Goal: Task Accomplishment & Management: Manage account settings

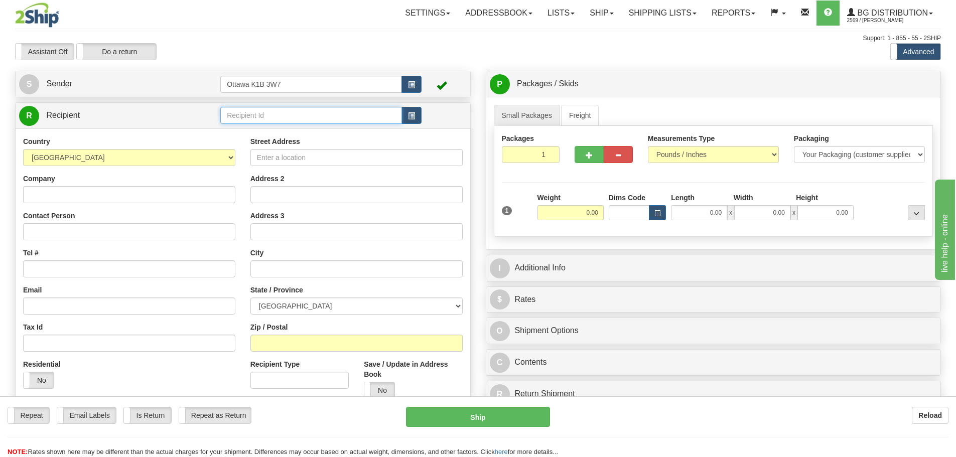
click at [300, 113] on input "text" at bounding box center [311, 115] width 182 height 17
type input "60003"
click at [299, 37] on div "Support: 1 - 855 - 55 - 2SHIP" at bounding box center [478, 38] width 926 height 9
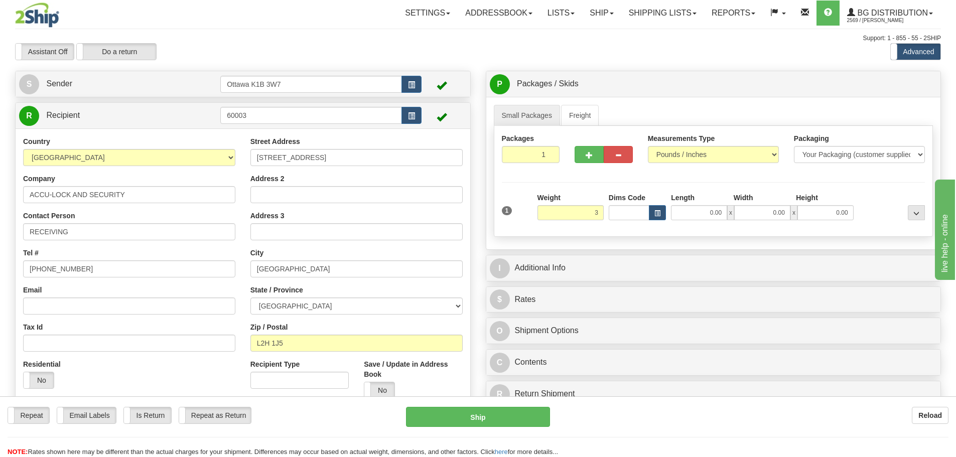
type input "3.00"
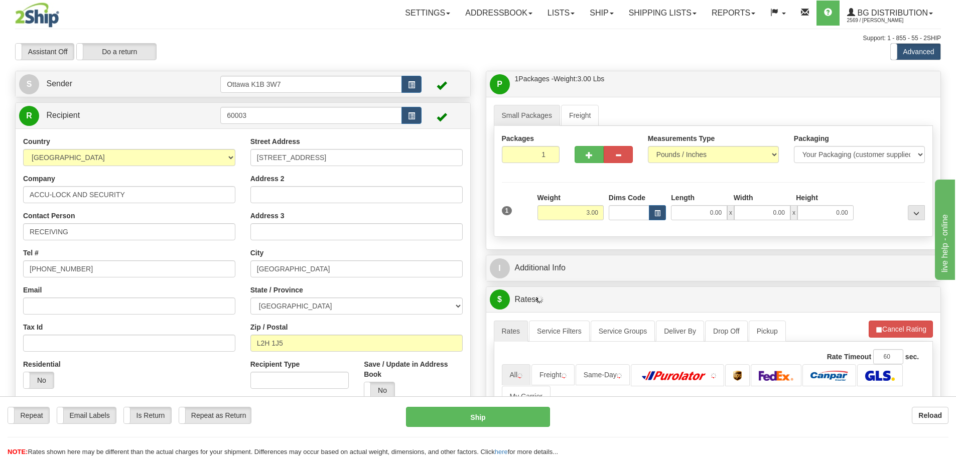
click at [670, 254] on div "P Packages / Skids 1 Packages - Weight: 3.00 Lbs 1 Skids - Weight: NaN Lbs Ship…" at bounding box center [713, 348] width 471 height 554
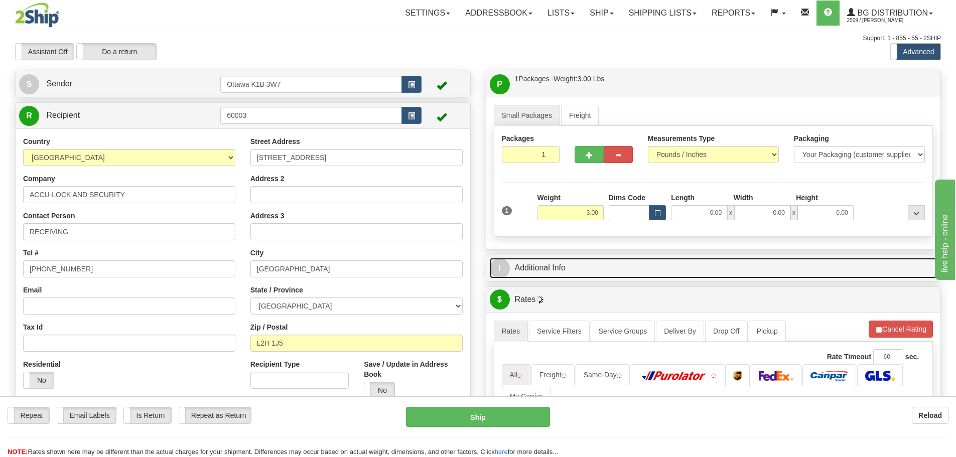
click at [672, 263] on link "I Additional Info" at bounding box center [714, 268] width 448 height 21
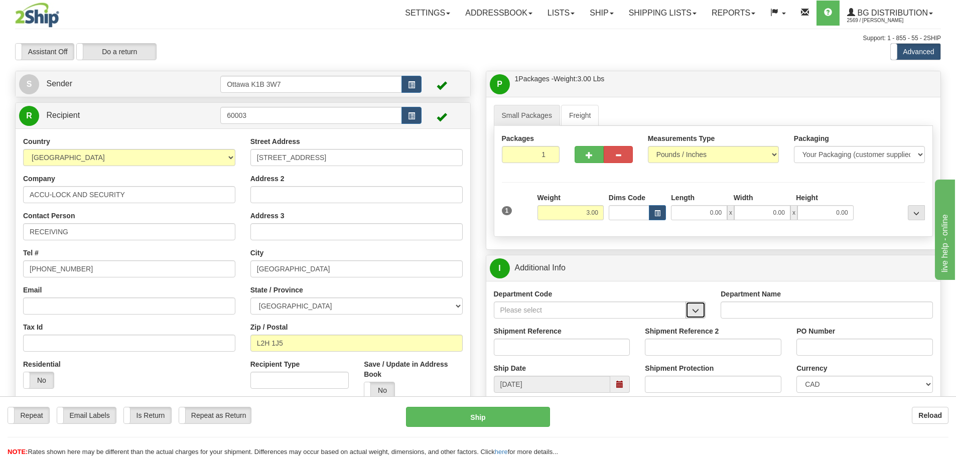
click at [695, 318] on button "button" at bounding box center [696, 310] width 20 height 17
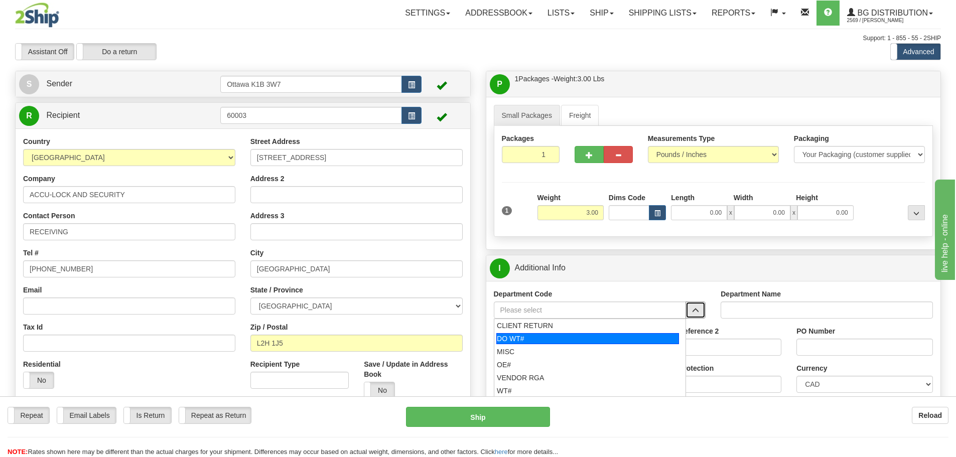
click at [593, 338] on div "DO WT#" at bounding box center [587, 338] width 183 height 11
type input "DO WT#"
type input "DIRECT ORDERS"
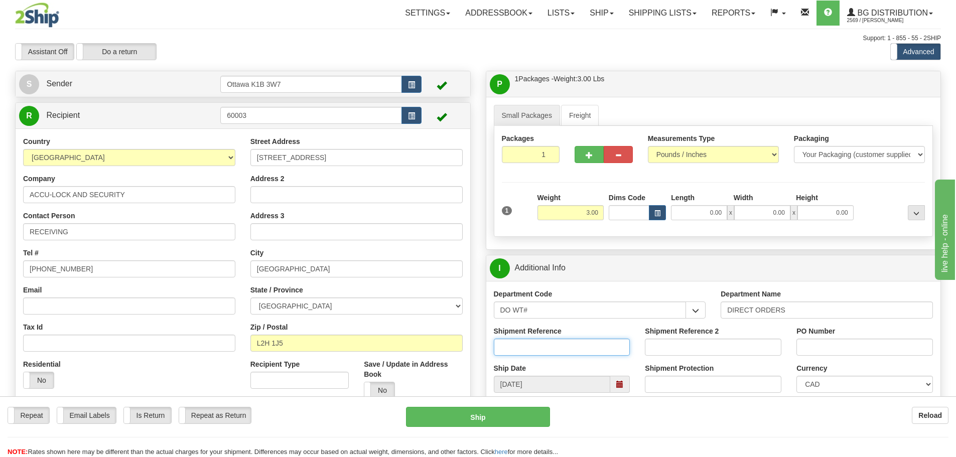
click at [581, 350] on input "Shipment Reference" at bounding box center [562, 347] width 137 height 17
type input "166790-00"
click at [886, 341] on input "PO Number" at bounding box center [864, 347] width 137 height 17
type input "26314"
click at [704, 208] on input "0.00" at bounding box center [699, 212] width 56 height 15
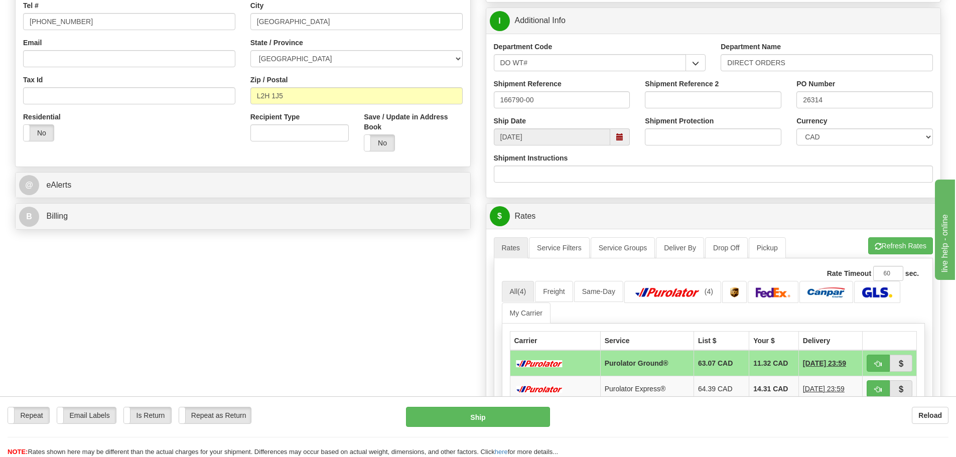
scroll to position [251, 0]
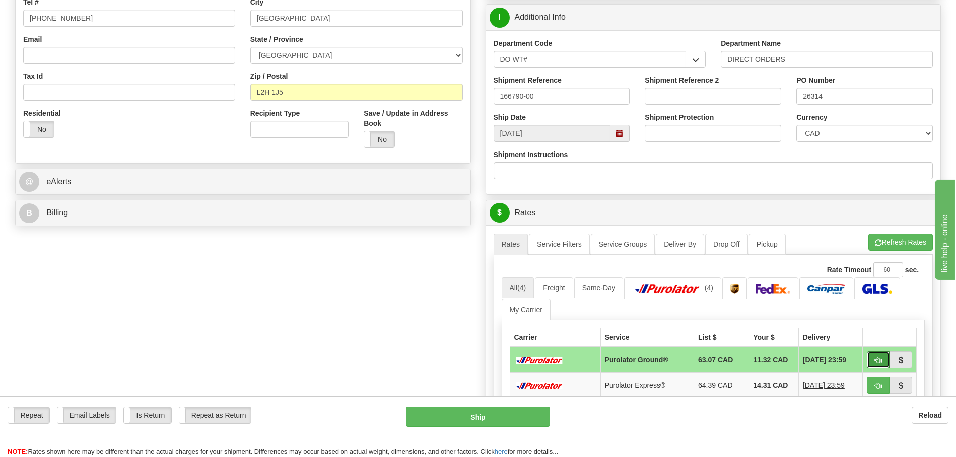
type input "0.00"
click at [882, 360] on button "button" at bounding box center [878, 359] width 23 height 17
type input "260"
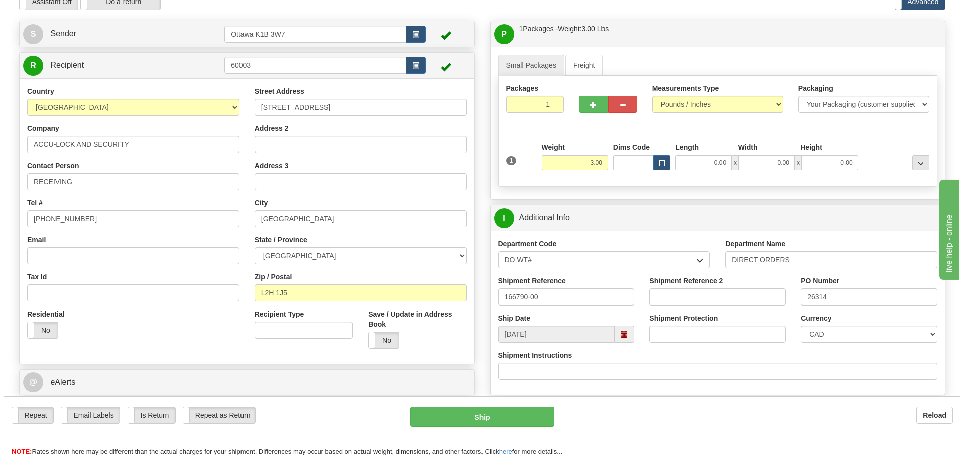
scroll to position [100, 0]
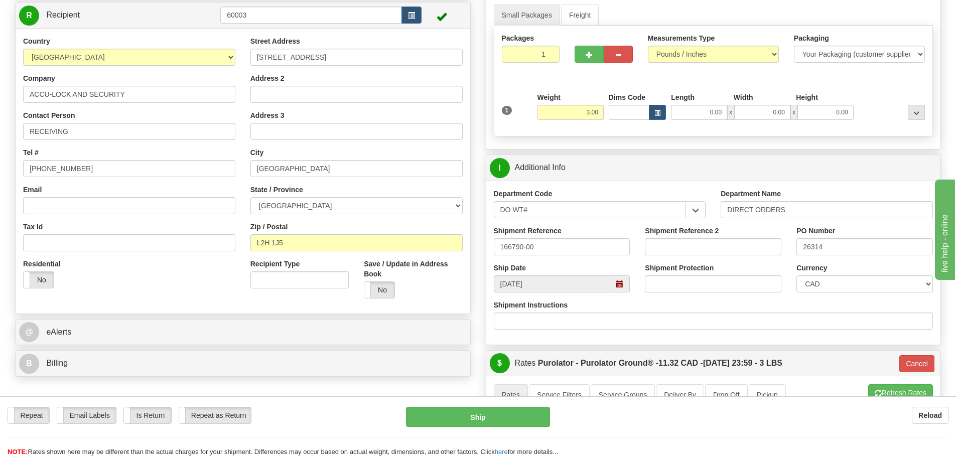
click at [478, 434] on div "Repeat Repeat Email Labels Email Labels Edit Is Return Is Return Repeat as Retu…" at bounding box center [478, 432] width 956 height 50
click at [482, 420] on button "Ship" at bounding box center [478, 417] width 144 height 20
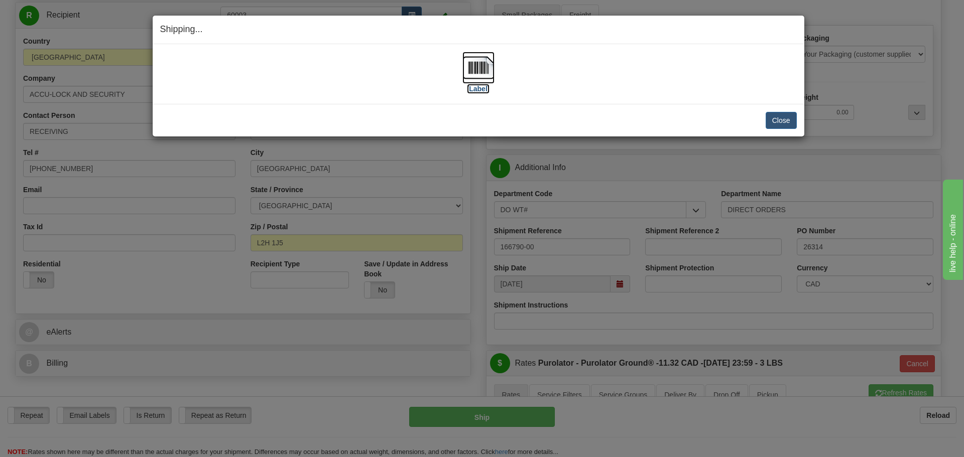
click at [479, 84] on label "[Label]" at bounding box center [478, 89] width 23 height 10
click at [790, 118] on button "Close" at bounding box center [780, 120] width 31 height 17
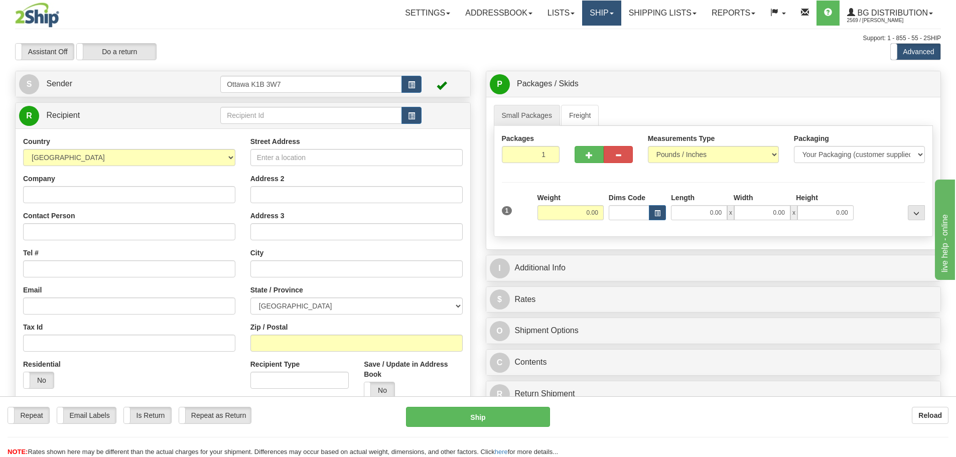
click at [597, 19] on link "Ship" at bounding box center [601, 13] width 39 height 25
click at [592, 40] on link "Ship Screen" at bounding box center [581, 35] width 79 height 13
click at [283, 121] on input "text" at bounding box center [311, 115] width 182 height 17
click at [161, 418] on label "Is Return" at bounding box center [147, 416] width 47 height 16
click at [323, 122] on input "text" at bounding box center [311, 115] width 182 height 17
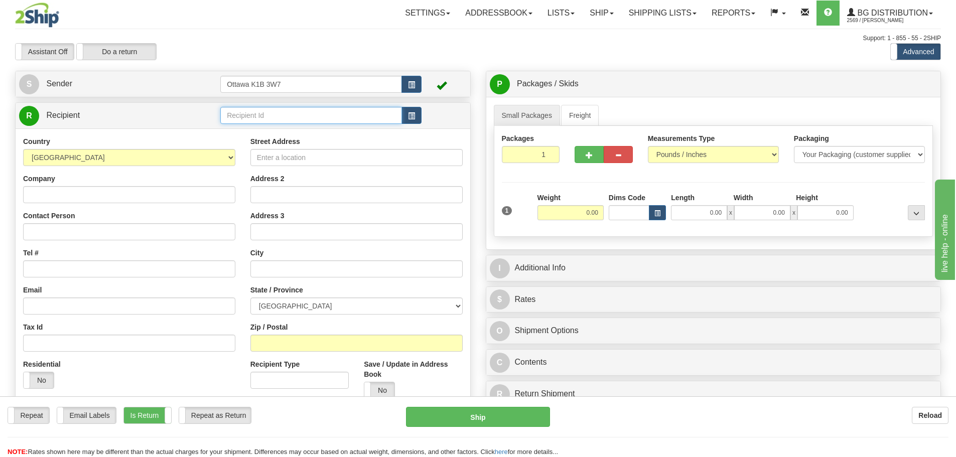
click at [400, 116] on input "text" at bounding box center [311, 115] width 182 height 17
click at [404, 116] on div at bounding box center [320, 115] width 201 height 17
type input "C"
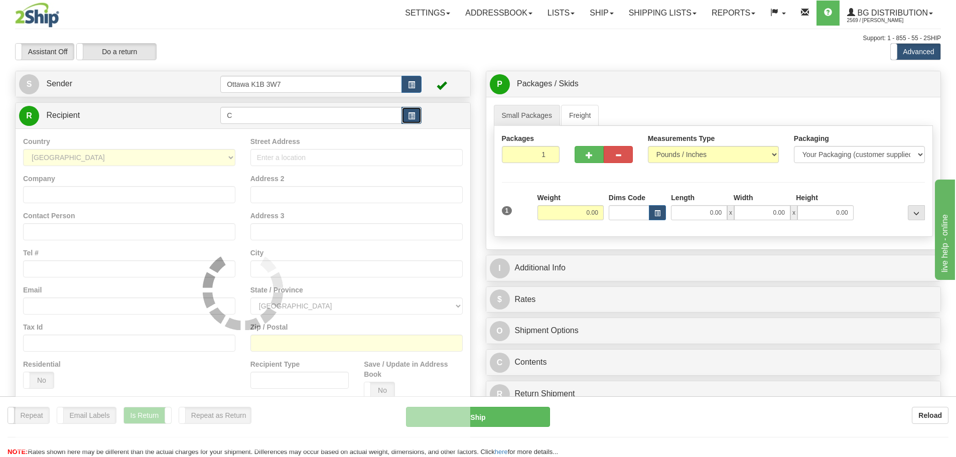
click at [406, 118] on button "button" at bounding box center [411, 115] width 20 height 17
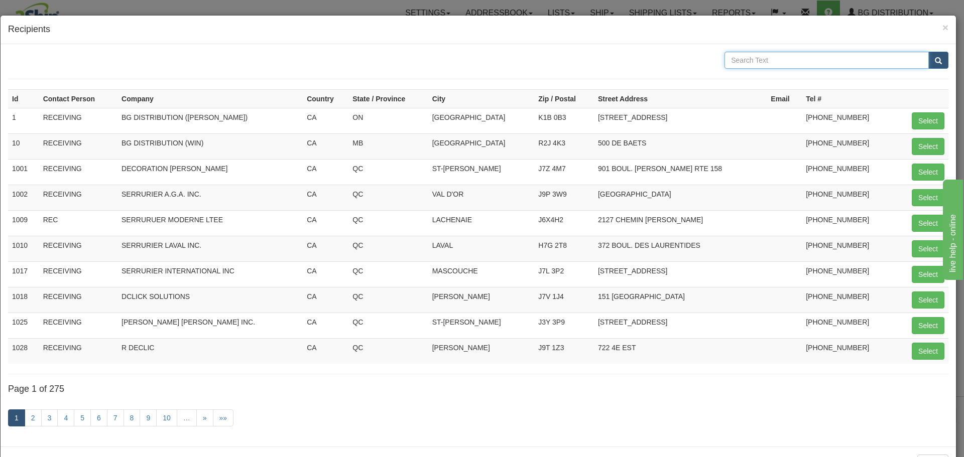
click at [767, 66] on input "text" at bounding box center [826, 60] width 204 height 17
type input "CHEO"
click at [934, 63] on span "submit" at bounding box center [937, 61] width 7 height 7
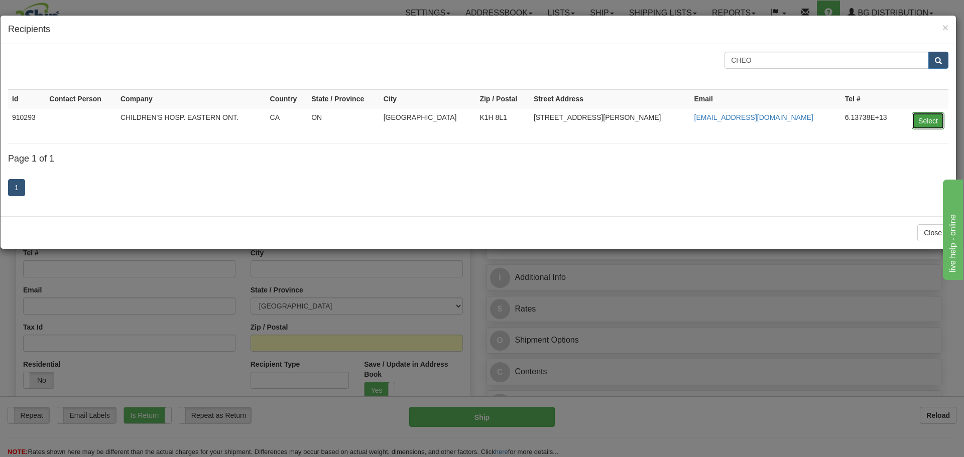
click at [918, 116] on button "Select" at bounding box center [927, 120] width 33 height 17
type input "910293"
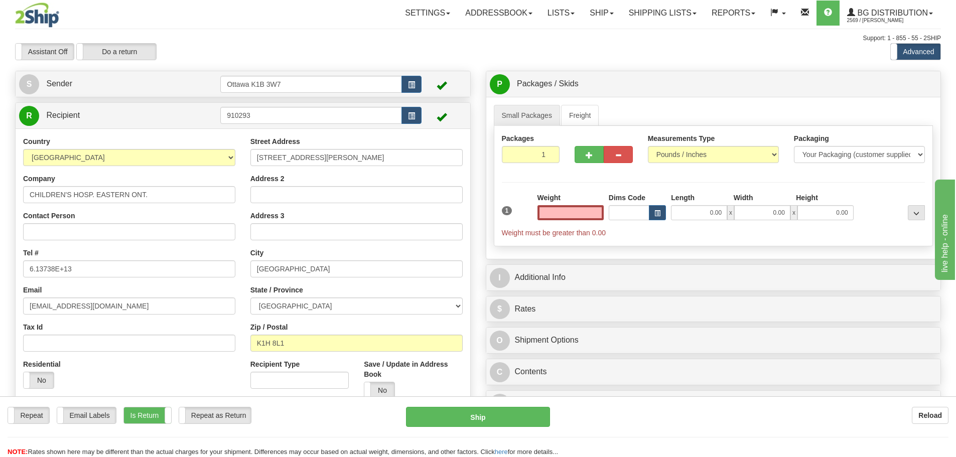
type input "0.00"
drag, startPoint x: 122, startPoint y: 273, endPoint x: 0, endPoint y: 267, distance: 122.6
click at [0, 270] on div "Toggle navigation Settings Shipping Preferences Fields Preferences New" at bounding box center [478, 266] width 956 height 533
paste input "(613)737-7600"
drag, startPoint x: 165, startPoint y: 263, endPoint x: 0, endPoint y: 284, distance: 166.0
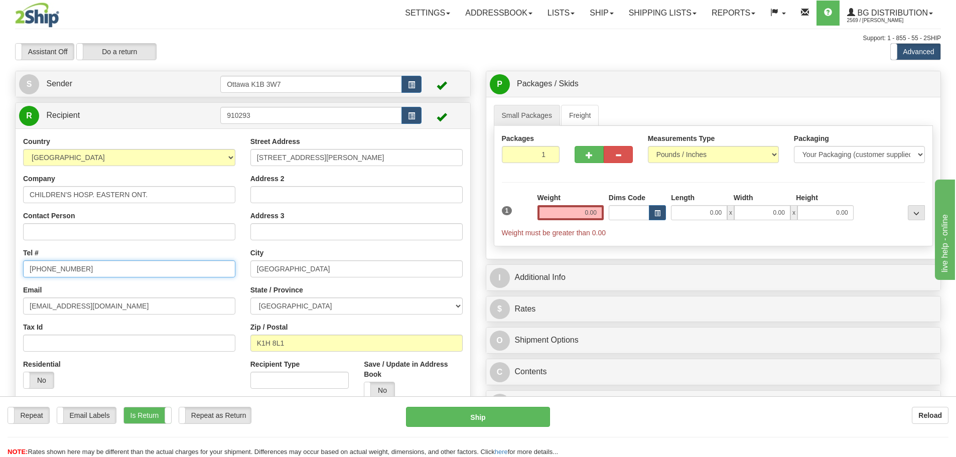
click at [0, 285] on div "Toggle navigation Settings Shipping Preferences Fields Preferences New" at bounding box center [478, 266] width 956 height 533
paste input "/2246"
type input "[PHONE_NUMBER]/2246"
click at [558, 216] on input "0.00" at bounding box center [571, 212] width 66 height 15
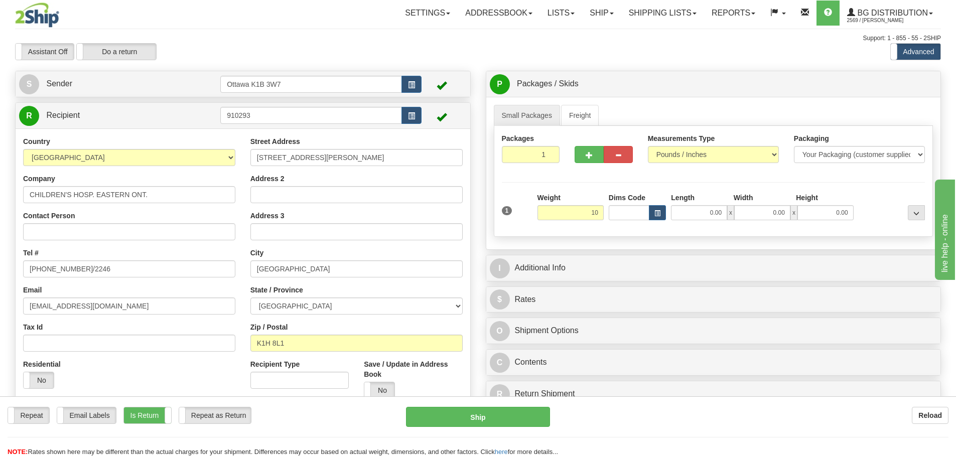
type input "10.00"
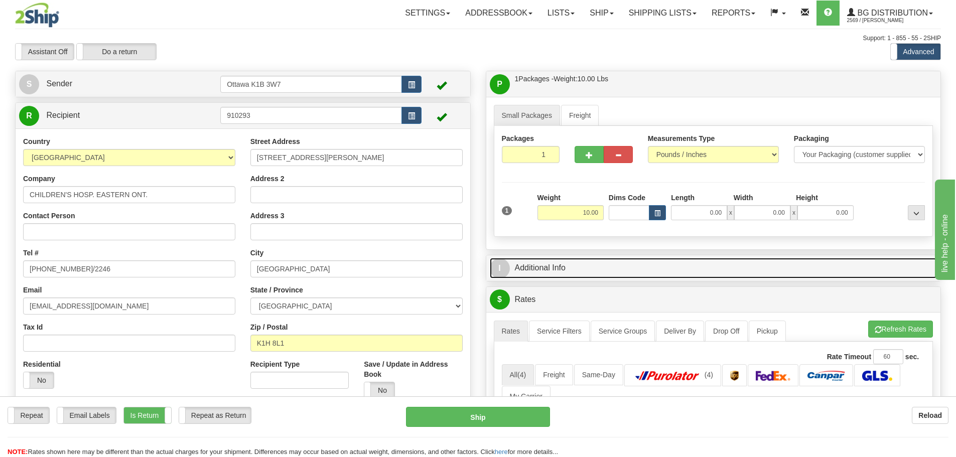
click at [635, 267] on link "I Additional Info" at bounding box center [714, 268] width 448 height 21
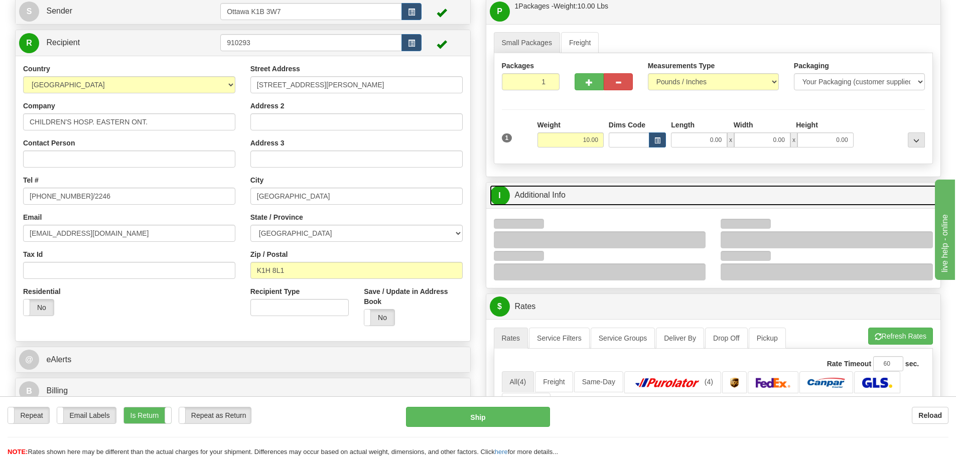
scroll to position [100, 0]
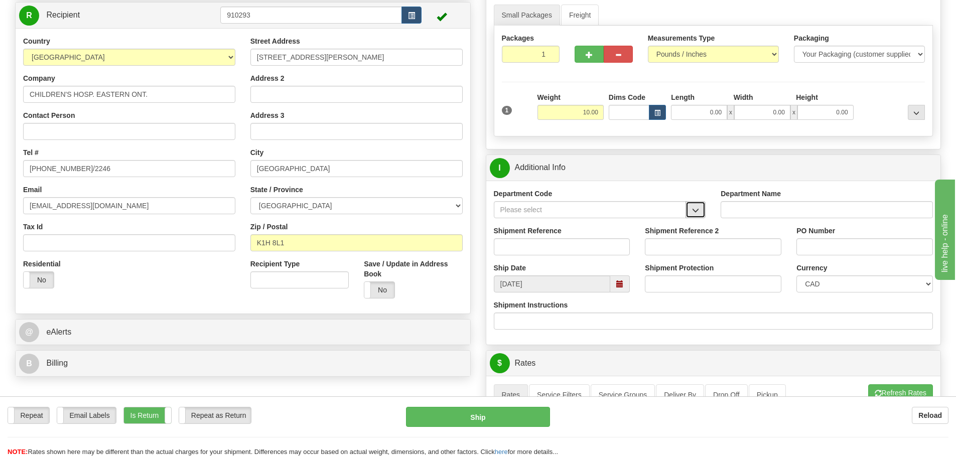
click at [702, 213] on button "button" at bounding box center [696, 209] width 20 height 17
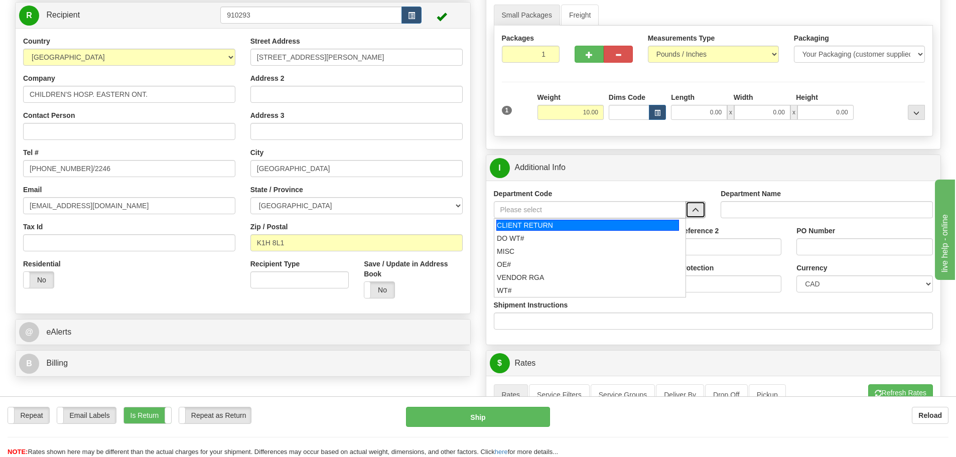
click at [585, 229] on div "CLIENT RETURN" at bounding box center [587, 225] width 183 height 11
type input "CLIENT RETURN"
type input "RETURN LABELS"
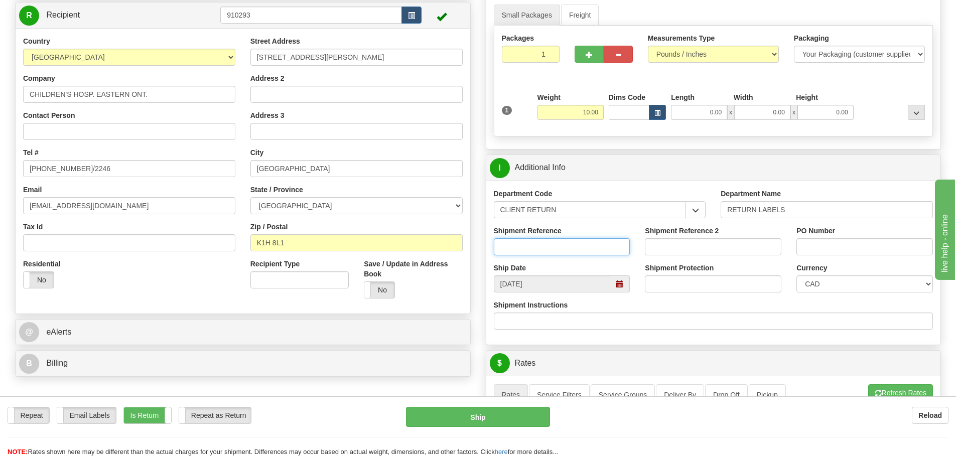
click at [575, 251] on input "Shipment Reference" at bounding box center [562, 246] width 137 height 17
type input "10203457-00 "mix-up""
click at [837, 253] on input "PO Number" at bounding box center [864, 246] width 137 height 17
type input "[PERSON_NAME]"
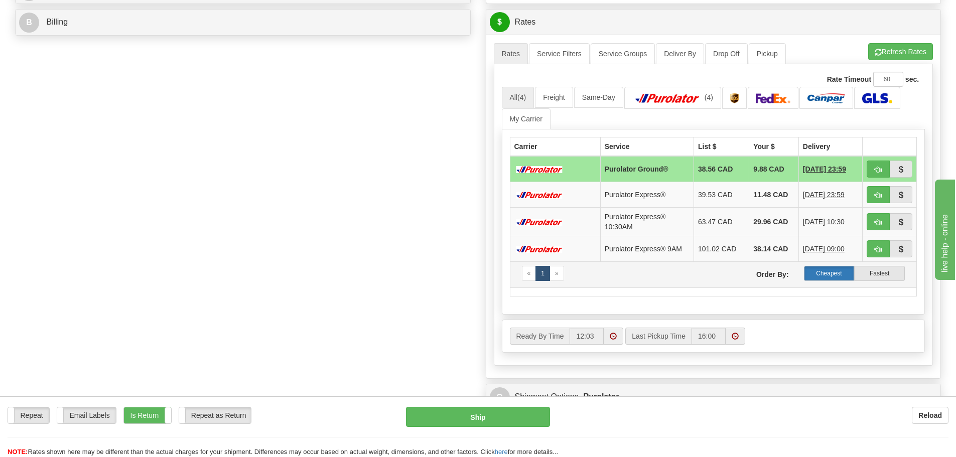
scroll to position [452, 0]
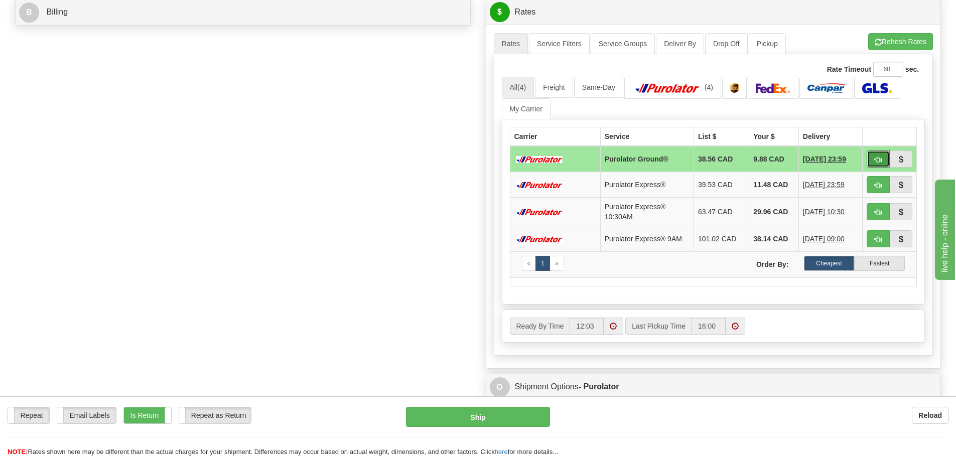
click at [884, 163] on button "button" at bounding box center [878, 159] width 23 height 17
type input "260"
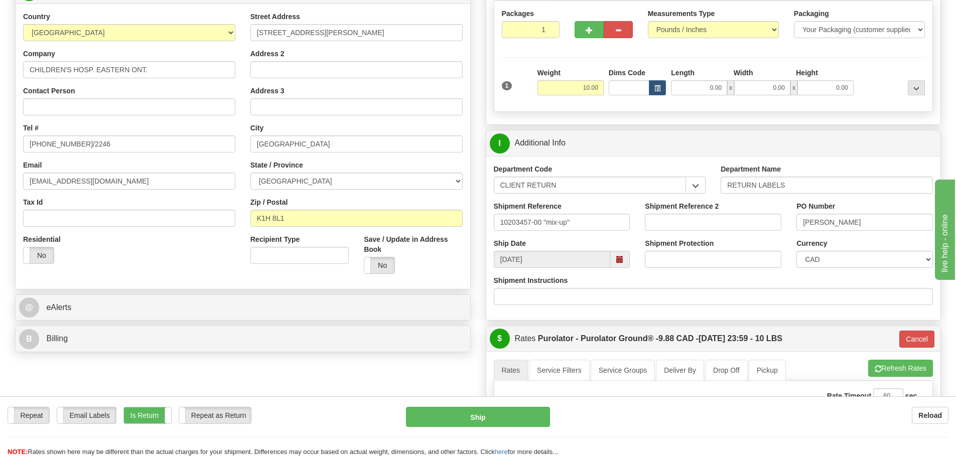
scroll to position [100, 0]
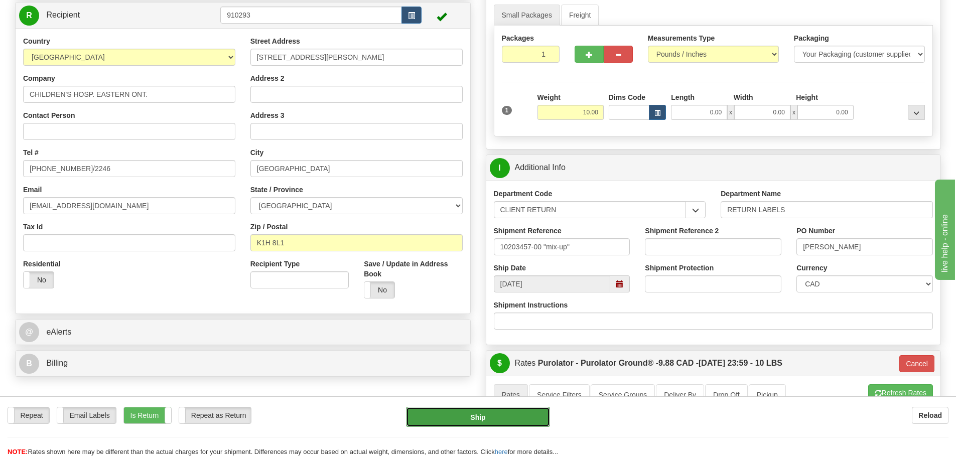
click at [428, 423] on button "Ship" at bounding box center [478, 417] width 144 height 20
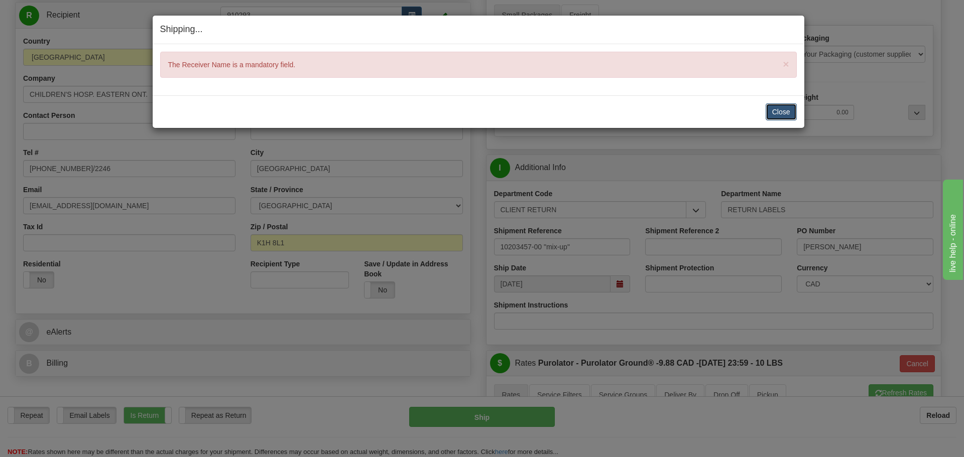
click at [793, 109] on button "Close" at bounding box center [780, 111] width 31 height 17
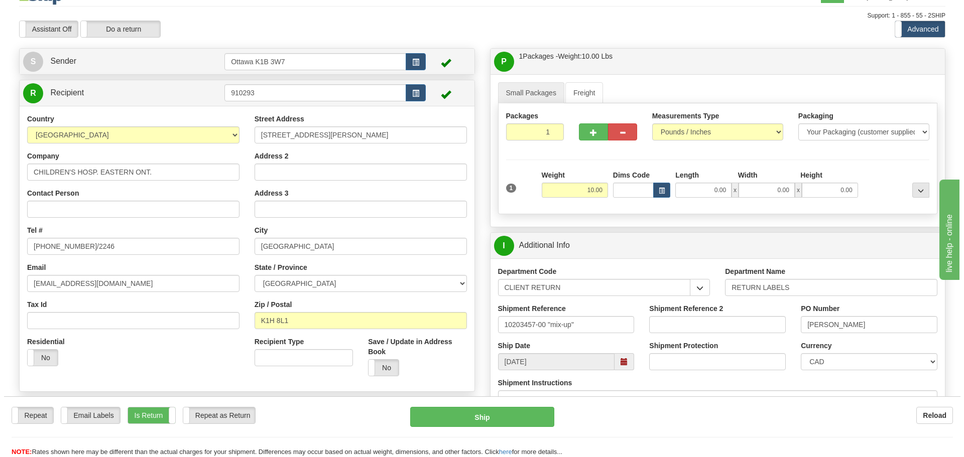
scroll to position [0, 0]
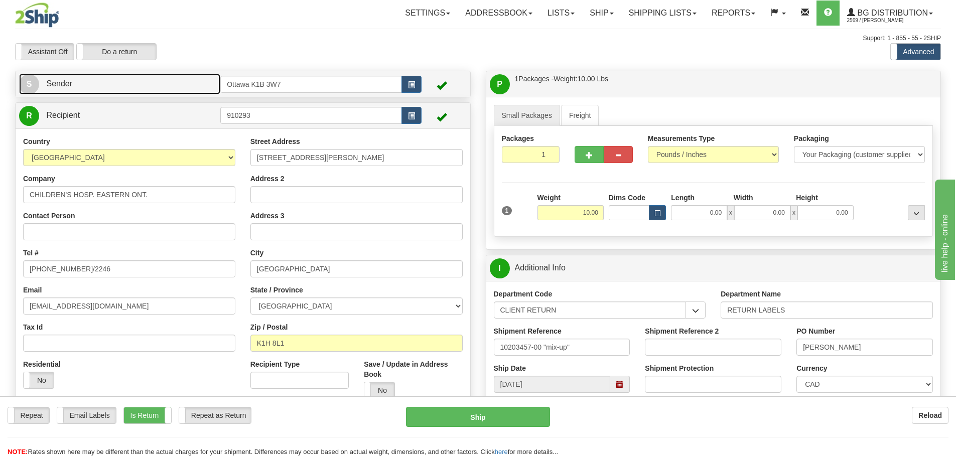
click at [144, 91] on link "S Sender" at bounding box center [119, 84] width 201 height 21
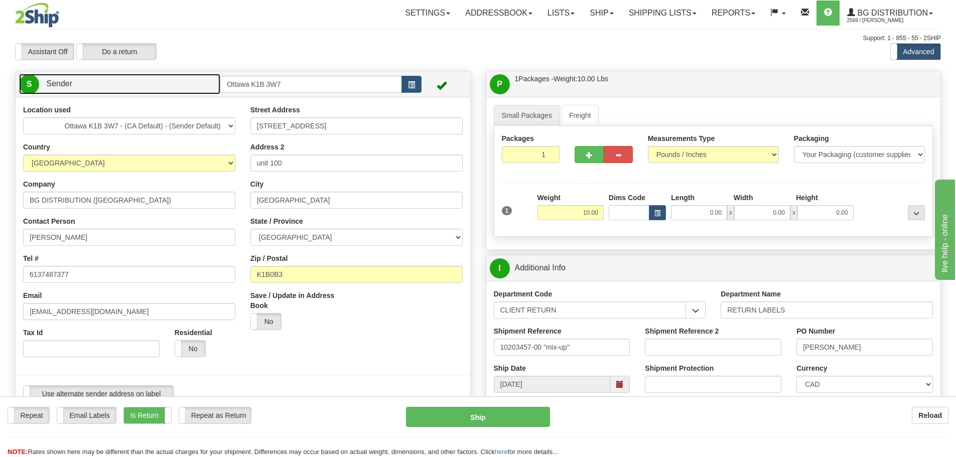
click at [154, 88] on link "S Sender" at bounding box center [119, 84] width 201 height 21
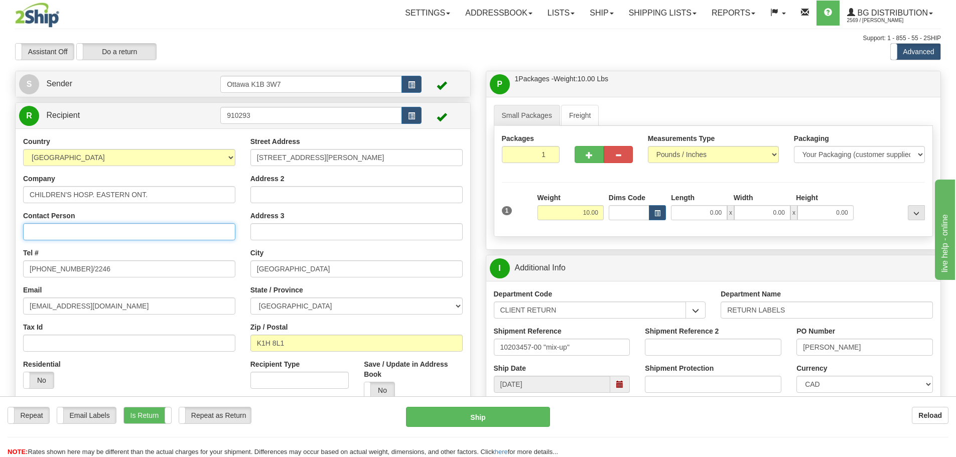
click at [148, 229] on input "Contact Person" at bounding box center [129, 231] width 212 height 17
type input "R"
type input "E"
type input "RECEIVING"
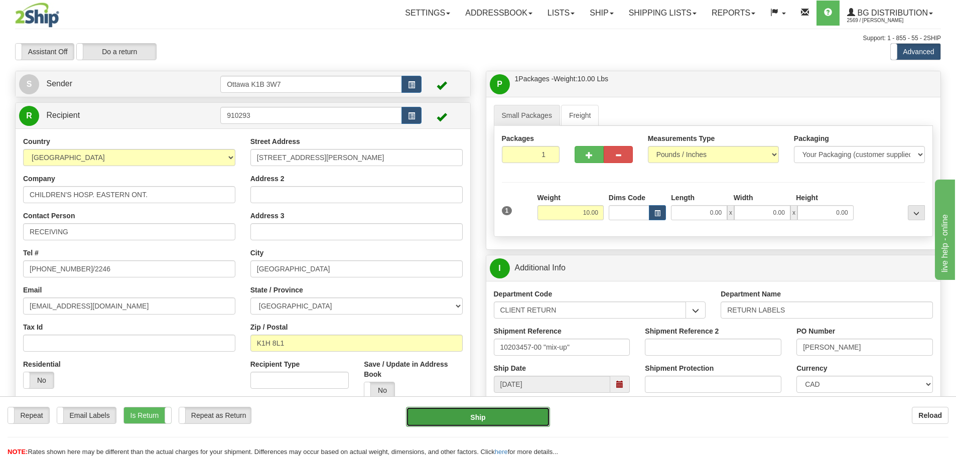
click at [494, 410] on button "Ship" at bounding box center [478, 417] width 144 height 20
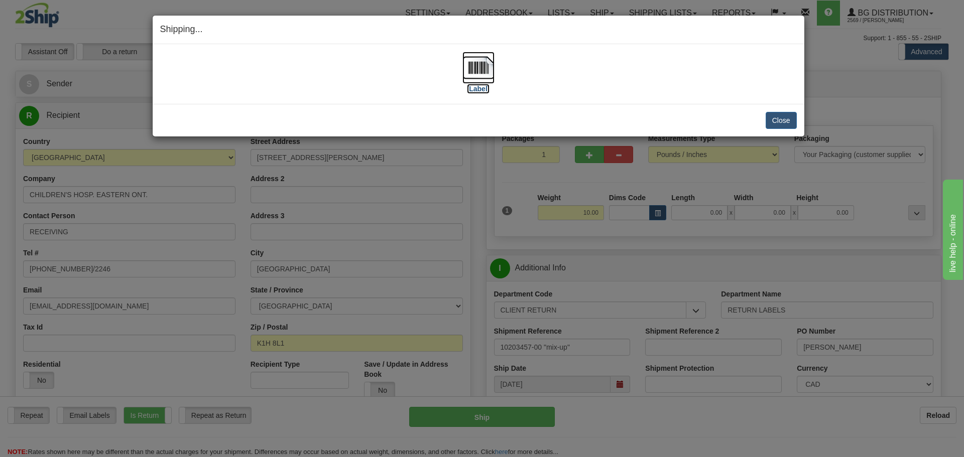
click at [482, 90] on label "[Label]" at bounding box center [478, 89] width 23 height 10
click at [778, 119] on button "Close" at bounding box center [780, 120] width 31 height 17
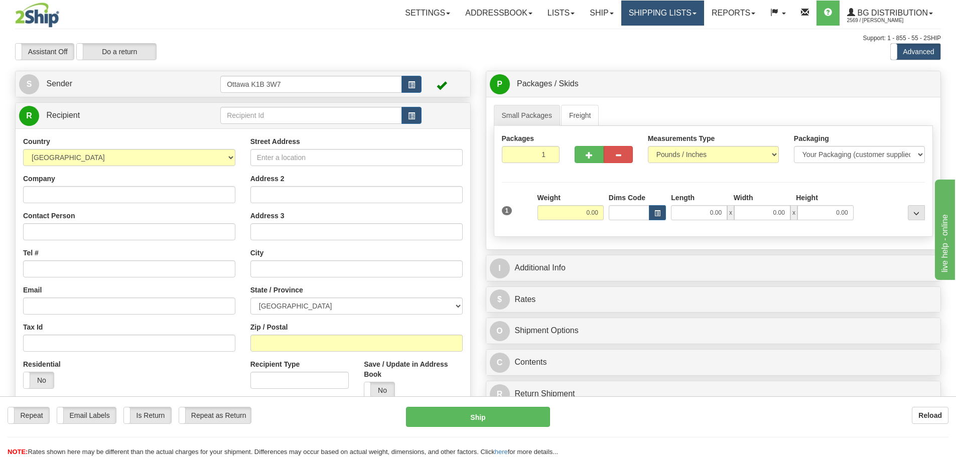
click at [658, 11] on link "Shipping lists" at bounding box center [662, 13] width 83 height 25
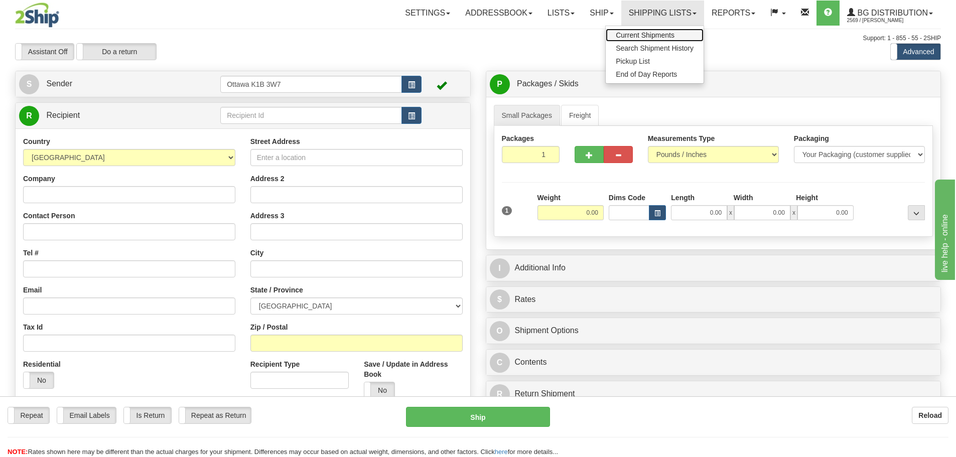
click at [657, 32] on span "Current Shipments" at bounding box center [645, 35] width 59 height 8
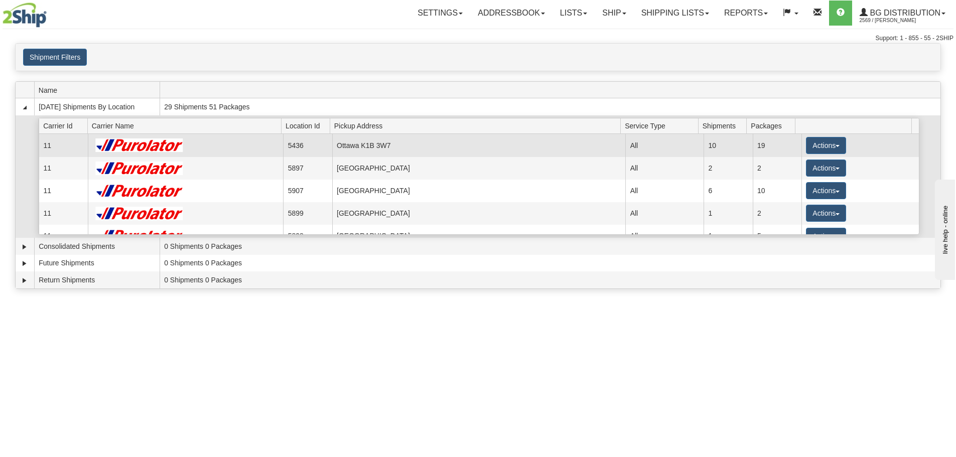
click at [254, 144] on td at bounding box center [186, 145] width 196 height 23
click at [520, 141] on td "Ottawa K1B 3W7" at bounding box center [479, 145] width 294 height 23
click at [832, 143] on button "Actions" at bounding box center [826, 145] width 40 height 17
click at [790, 167] on span "Details" at bounding box center [788, 164] width 27 height 7
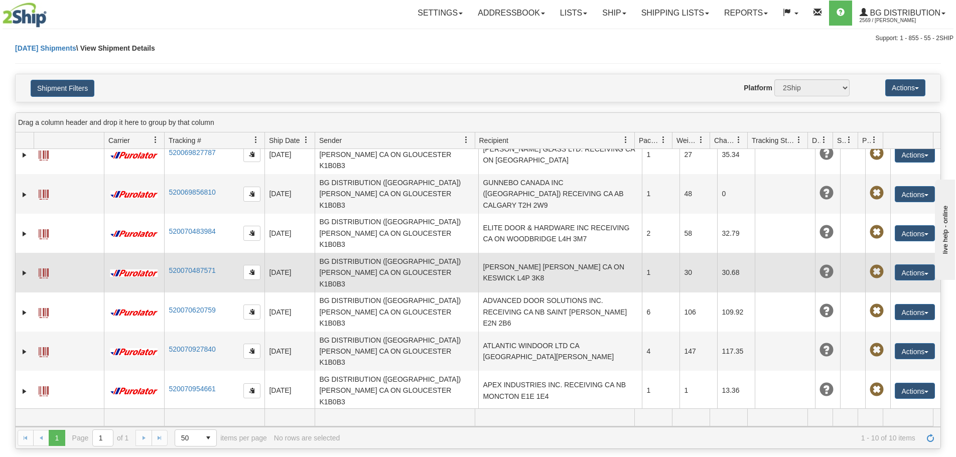
scroll to position [22, 0]
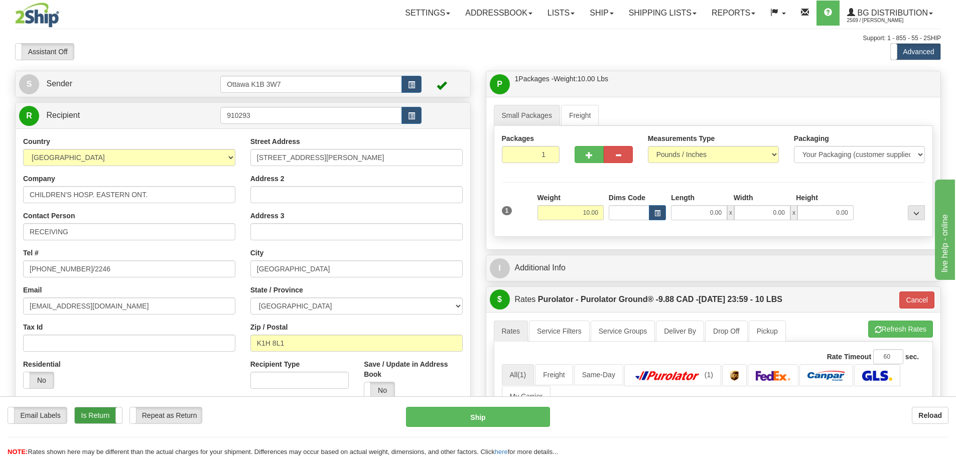
click at [95, 411] on label "Is Return" at bounding box center [98, 416] width 47 height 16
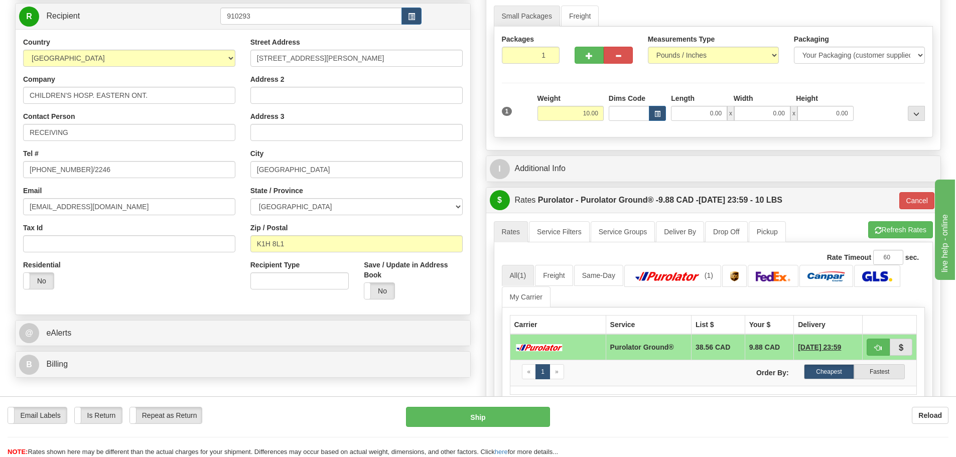
scroll to position [100, 0]
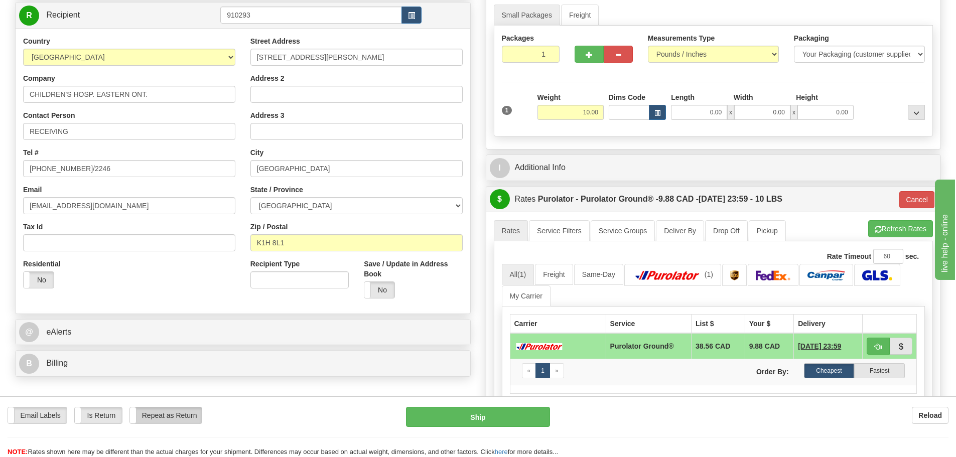
click at [188, 410] on label "Repeat as Return" at bounding box center [166, 416] width 72 height 16
click at [471, 413] on button "Ship" at bounding box center [478, 417] width 144 height 20
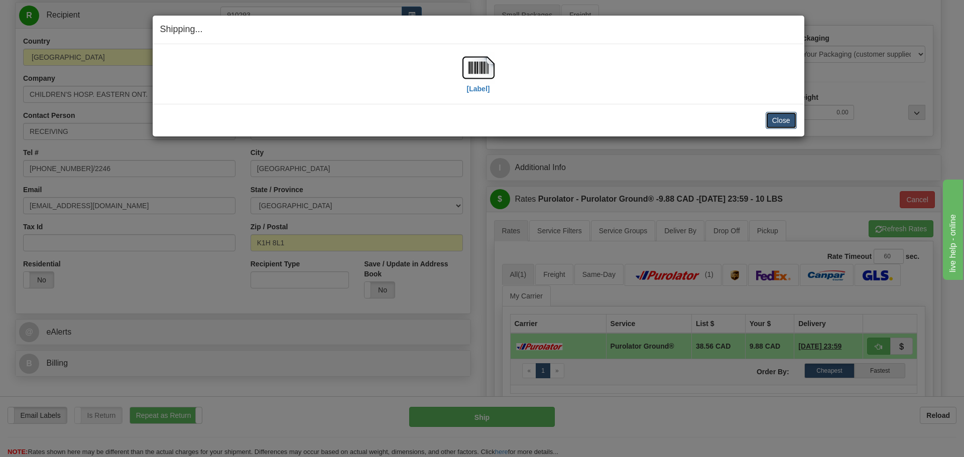
click at [794, 115] on button "Close" at bounding box center [780, 120] width 31 height 17
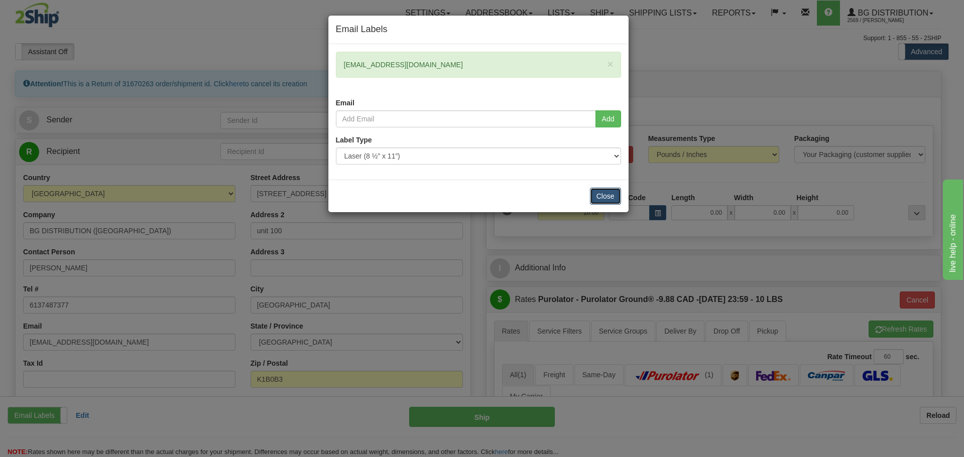
click at [602, 198] on button "Close" at bounding box center [605, 196] width 31 height 17
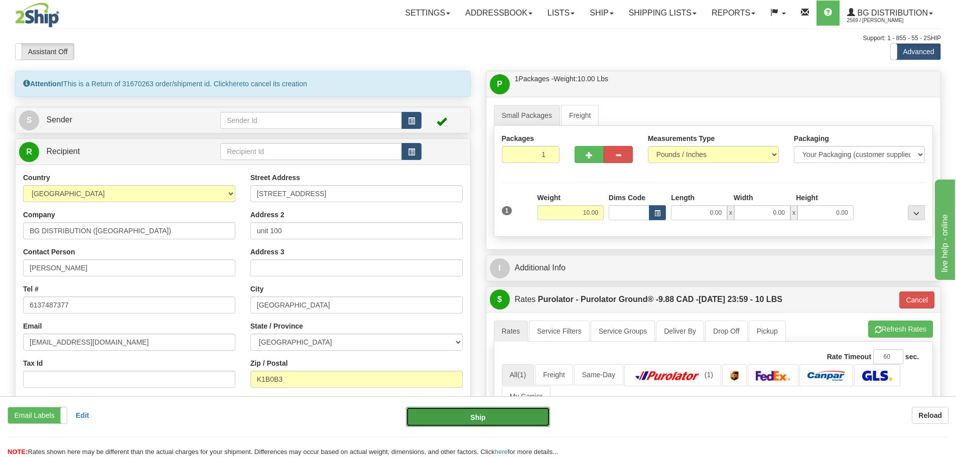
click at [518, 412] on button "Ship" at bounding box center [478, 417] width 144 height 20
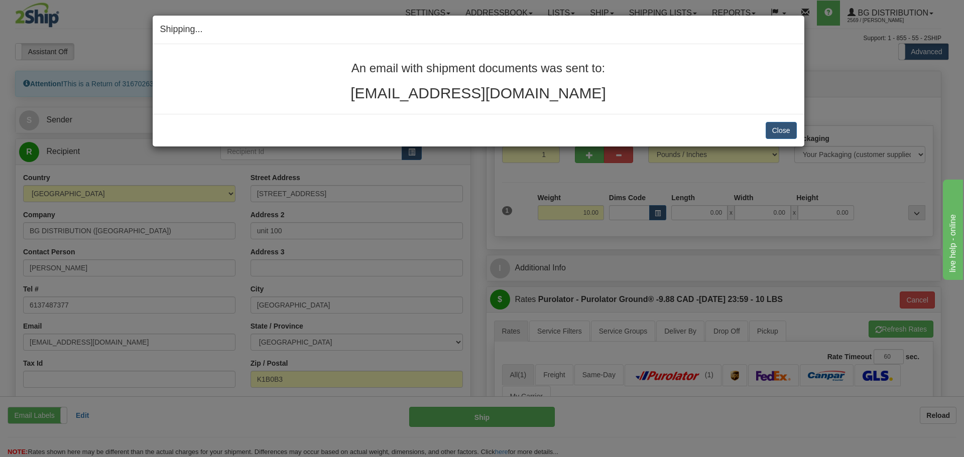
click at [797, 131] on div "Close Cancel Cancel Shipment and Quit Pickup Quit Pickup ONLY" at bounding box center [478, 130] width 651 height 33
click at [784, 130] on button "Close" at bounding box center [780, 130] width 31 height 17
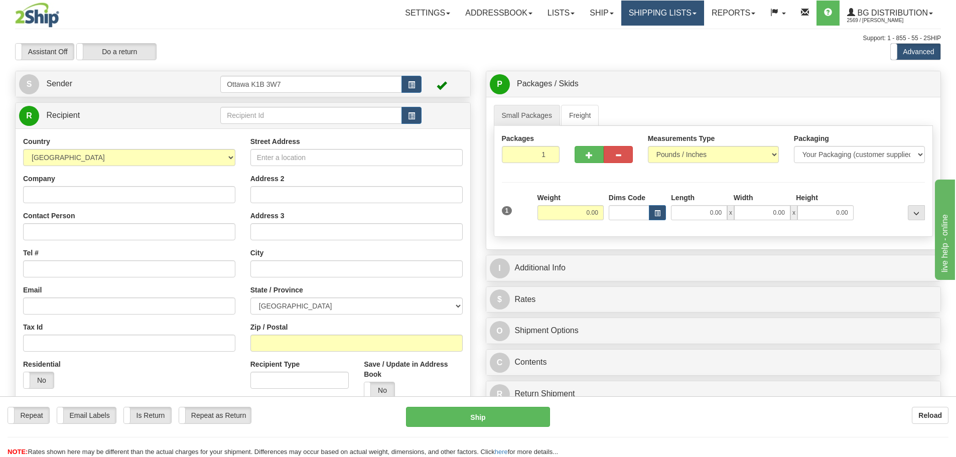
click at [637, 13] on link "Shipping lists" at bounding box center [662, 13] width 83 height 25
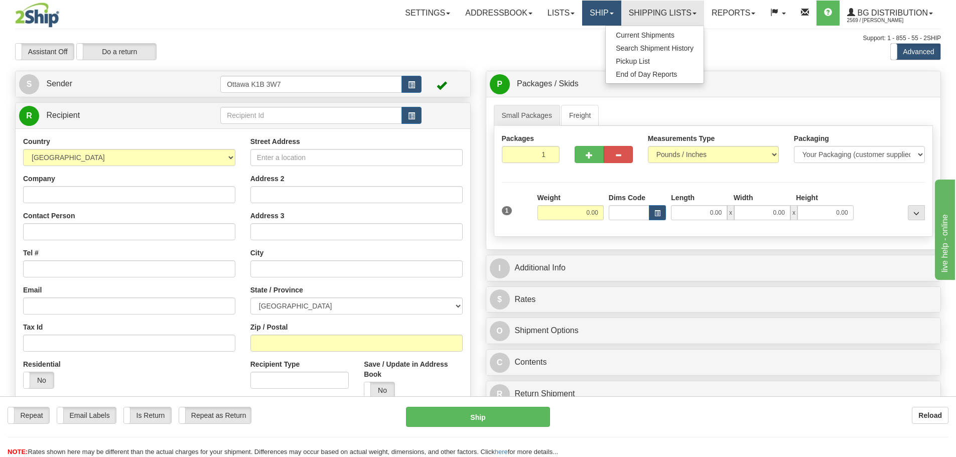
click at [596, 18] on link "Ship" at bounding box center [601, 13] width 39 height 25
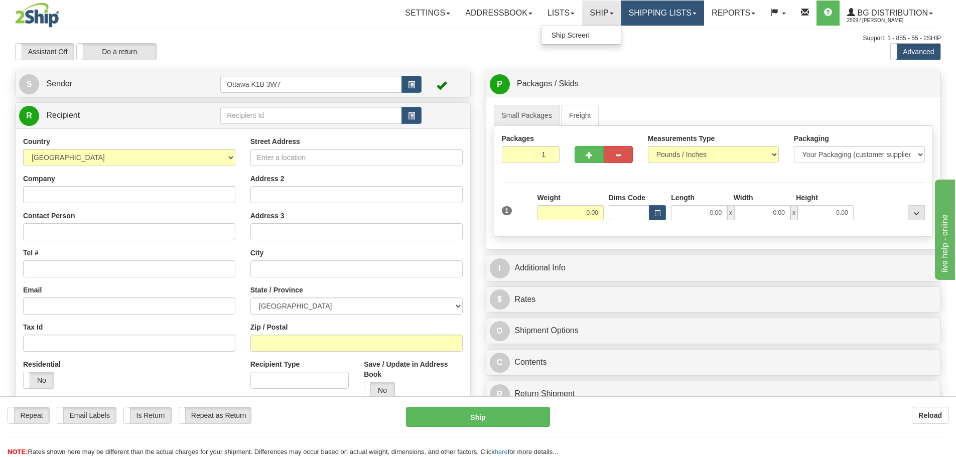
click at [651, 12] on link "Shipping lists" at bounding box center [662, 13] width 83 height 25
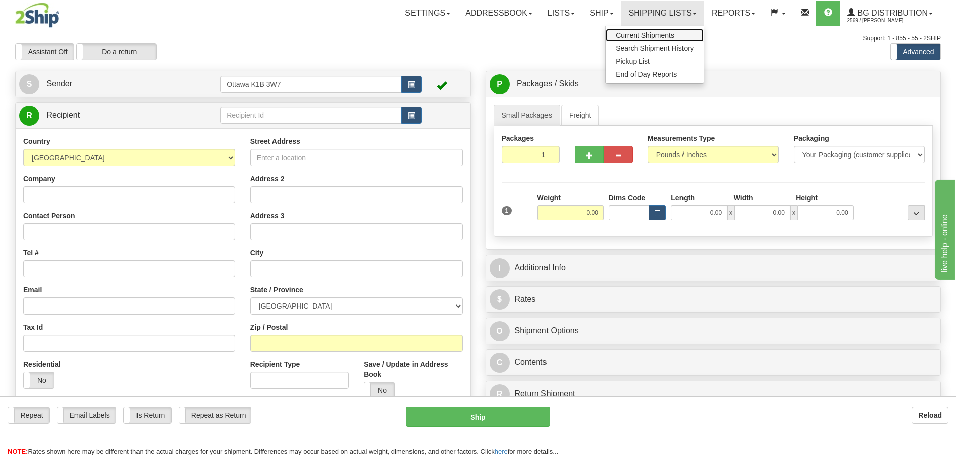
click at [647, 36] on span "Current Shipments" at bounding box center [645, 35] width 59 height 8
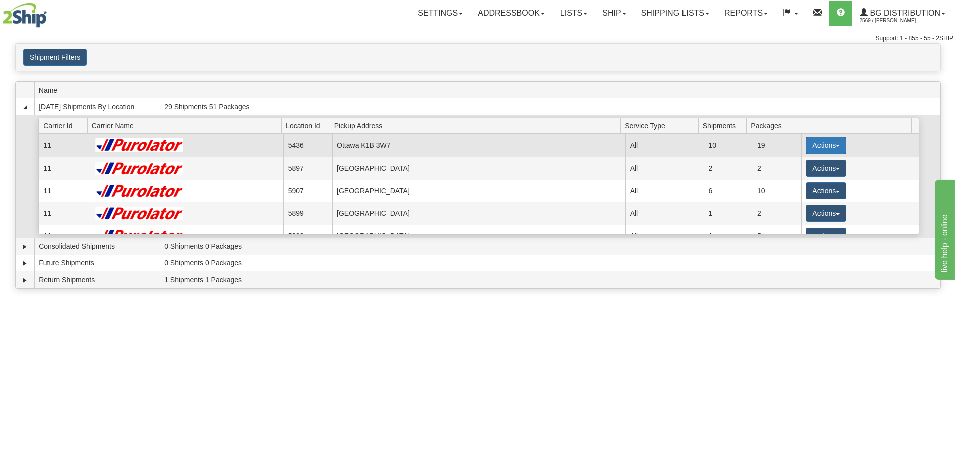
click at [826, 140] on button "Actions" at bounding box center [826, 145] width 40 height 17
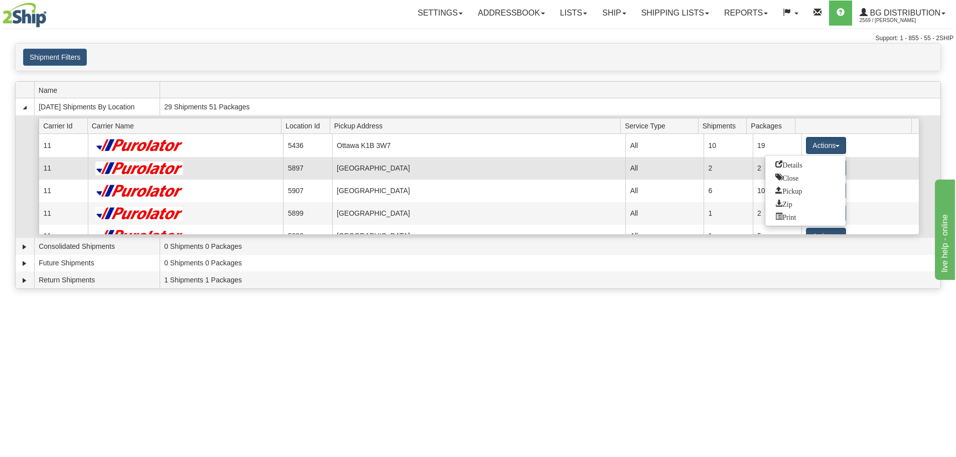
click at [808, 168] on link "Details" at bounding box center [805, 164] width 80 height 13
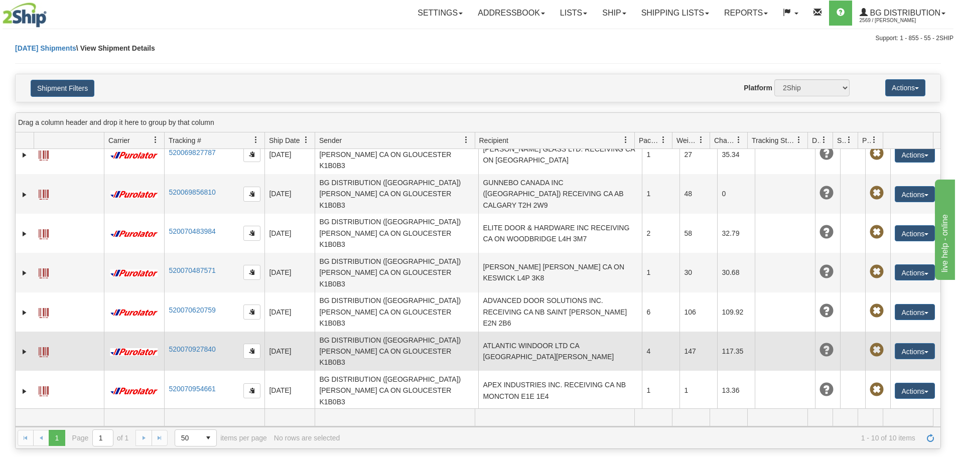
scroll to position [22, 0]
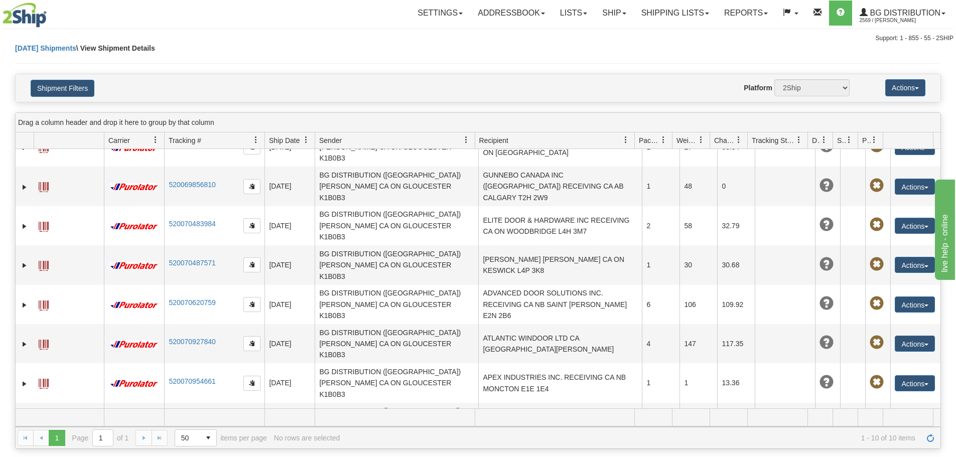
click at [556, 442] on td "ACCU-LOCK AND SECURITY RECEIVING CA ON [GEOGRAPHIC_DATA]" at bounding box center [560, 461] width 164 height 39
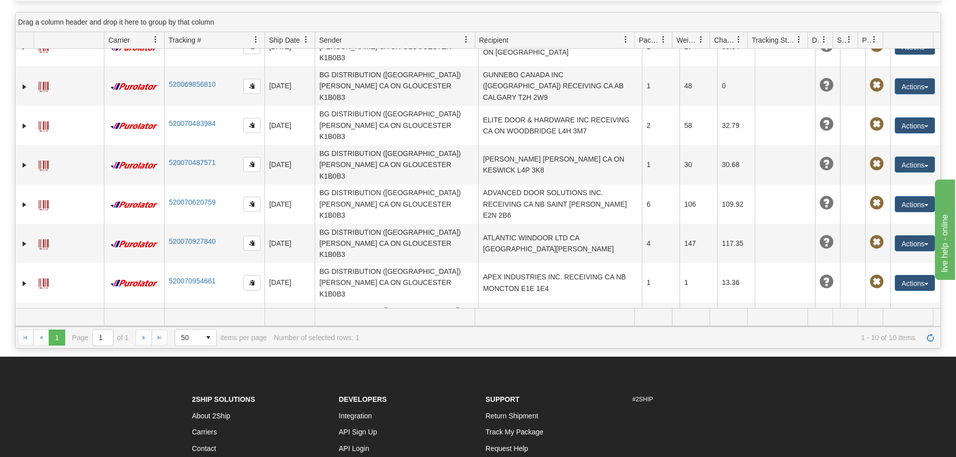
click at [911, 393] on button "Actions" at bounding box center [915, 401] width 40 height 16
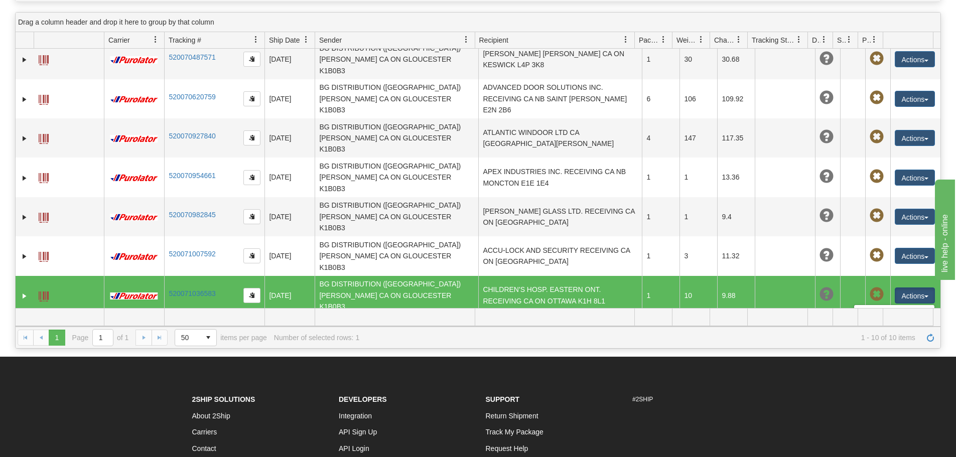
click at [880, 347] on link "Delete" at bounding box center [894, 353] width 80 height 13
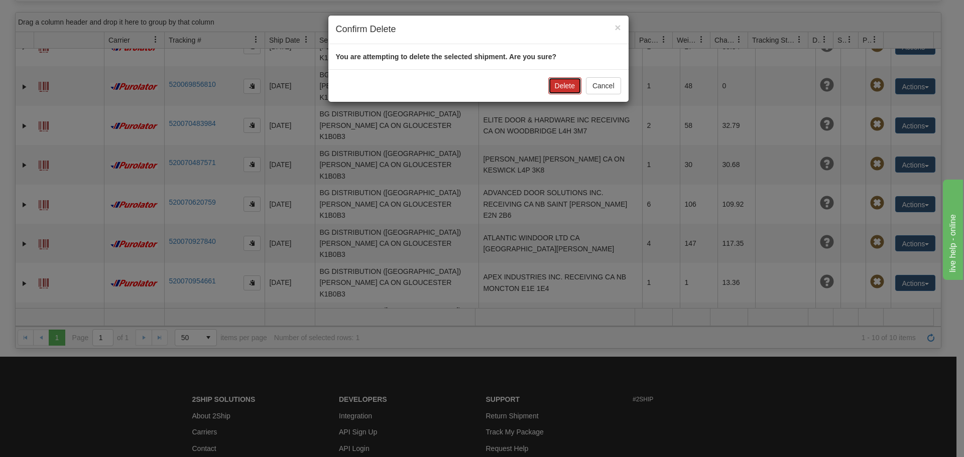
click at [555, 81] on button "Delete" at bounding box center [564, 85] width 33 height 17
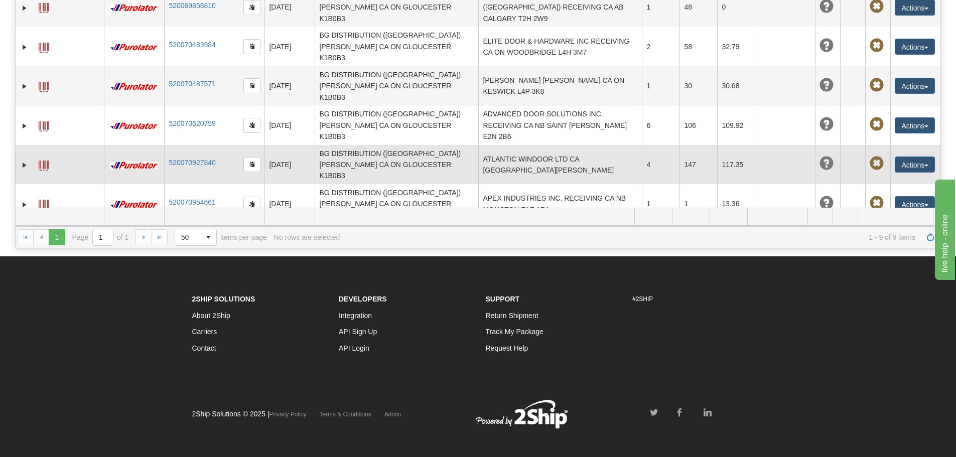
scroll to position [0, 0]
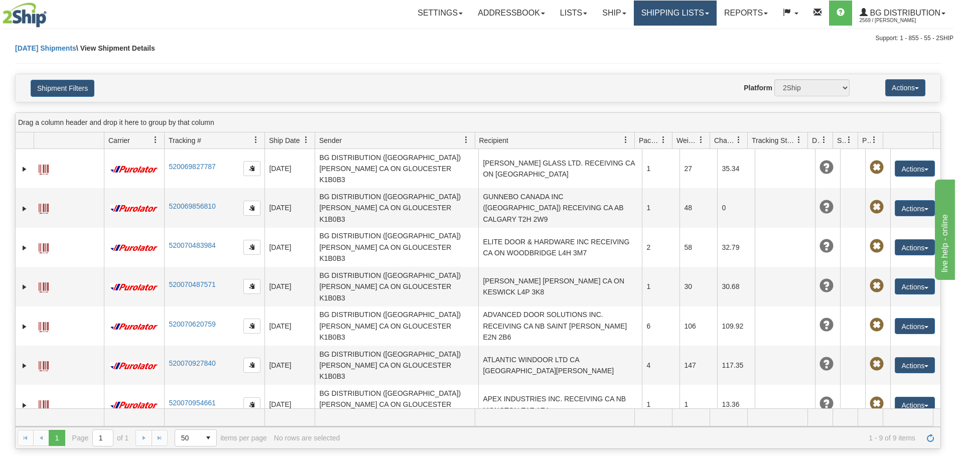
click at [638, 14] on link "Shipping lists" at bounding box center [675, 13] width 83 height 25
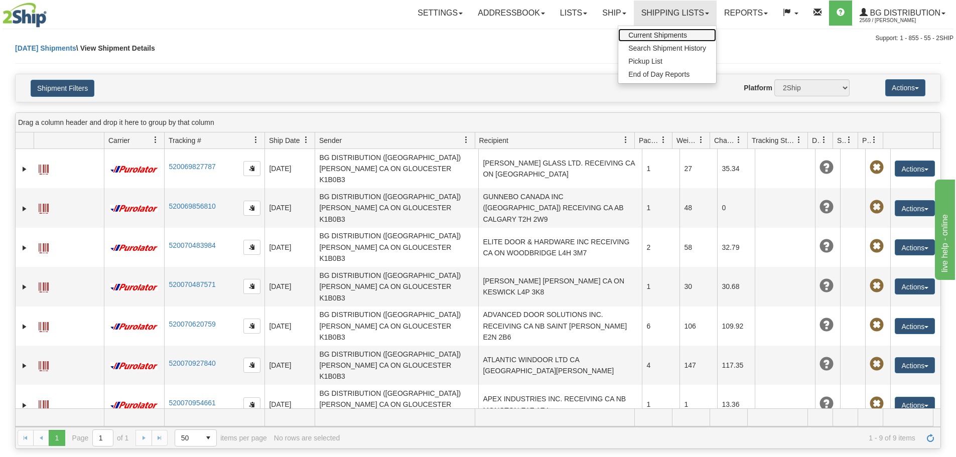
click at [636, 33] on span "Current Shipments" at bounding box center [657, 35] width 59 height 8
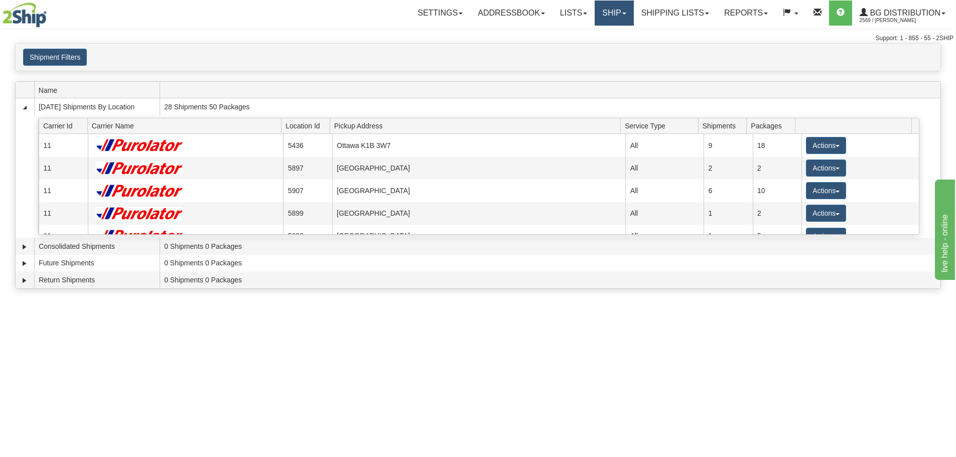
click at [607, 14] on link "Ship" at bounding box center [614, 13] width 39 height 25
click at [604, 34] on link "Ship Screen" at bounding box center [593, 35] width 79 height 13
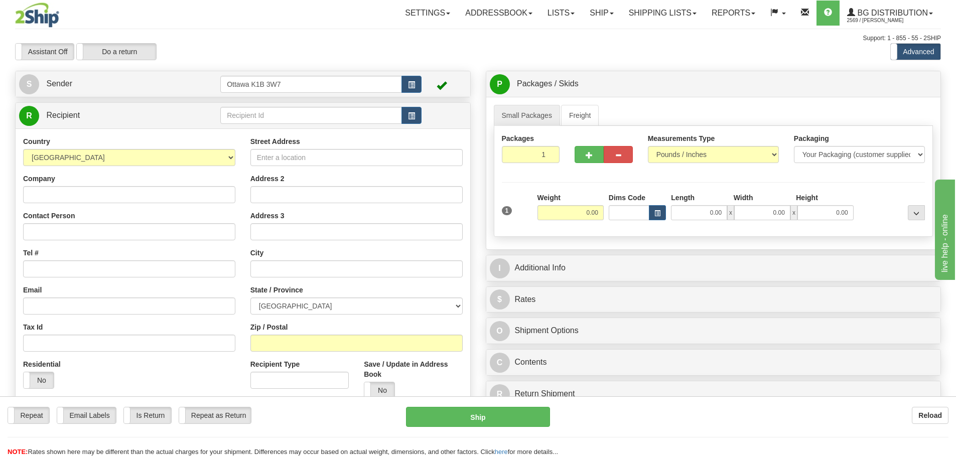
click at [424, 119] on td at bounding box center [444, 115] width 45 height 21
click at [418, 119] on button "button" at bounding box center [411, 115] width 20 height 17
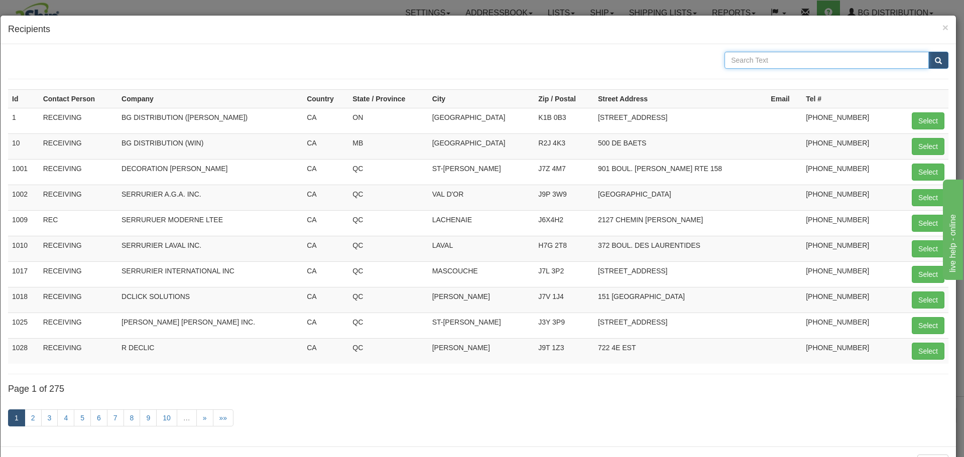
click at [820, 64] on input "text" at bounding box center [826, 60] width 204 height 17
click at [911, 117] on button "Select" at bounding box center [927, 120] width 33 height 17
type input "1"
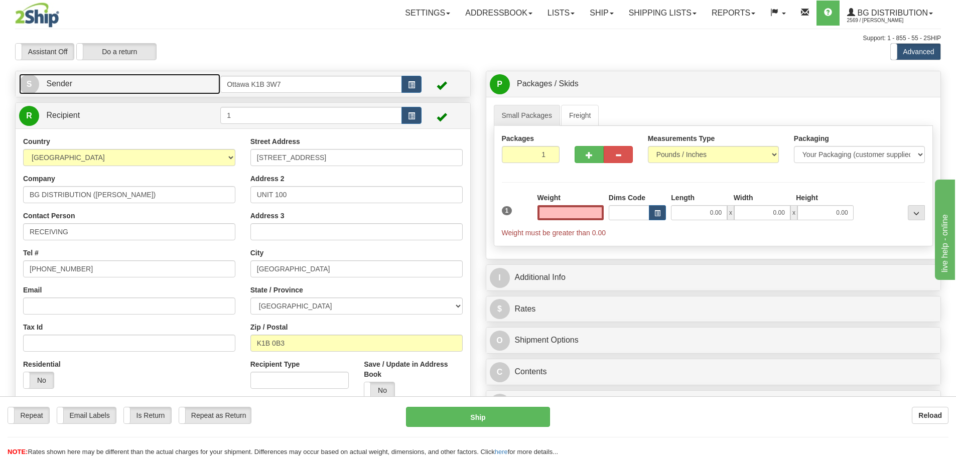
type input "0.00"
click at [113, 90] on link "S Sender" at bounding box center [119, 84] width 201 height 21
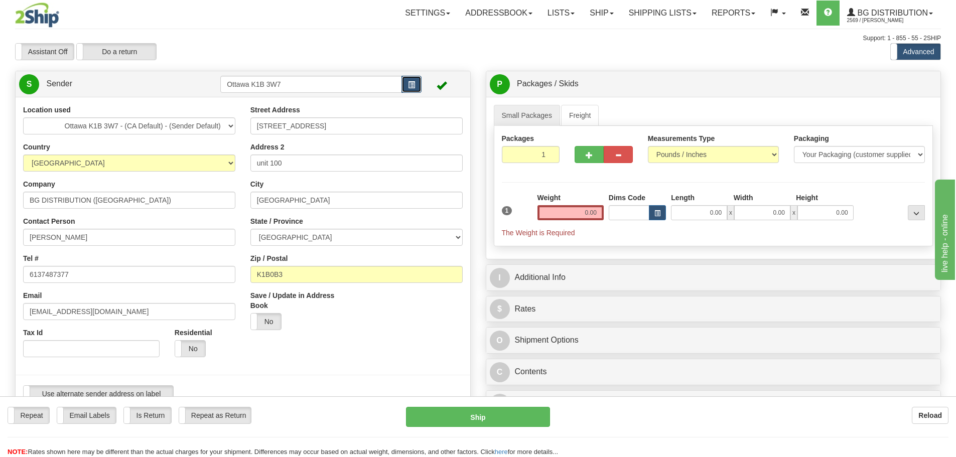
click at [408, 89] on button "button" at bounding box center [411, 84] width 20 height 17
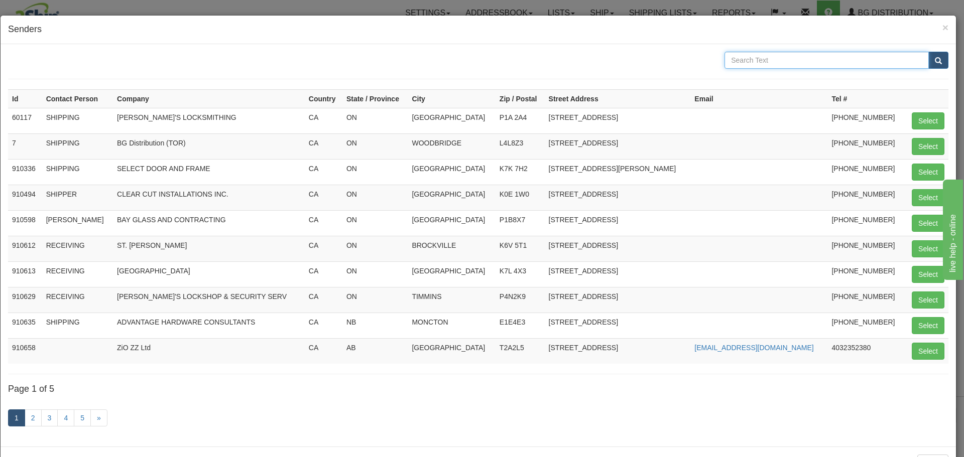
click at [820, 62] on input "text" at bounding box center [826, 60] width 204 height 17
type input "CHEO"
click at [937, 58] on button "submit" at bounding box center [938, 60] width 20 height 17
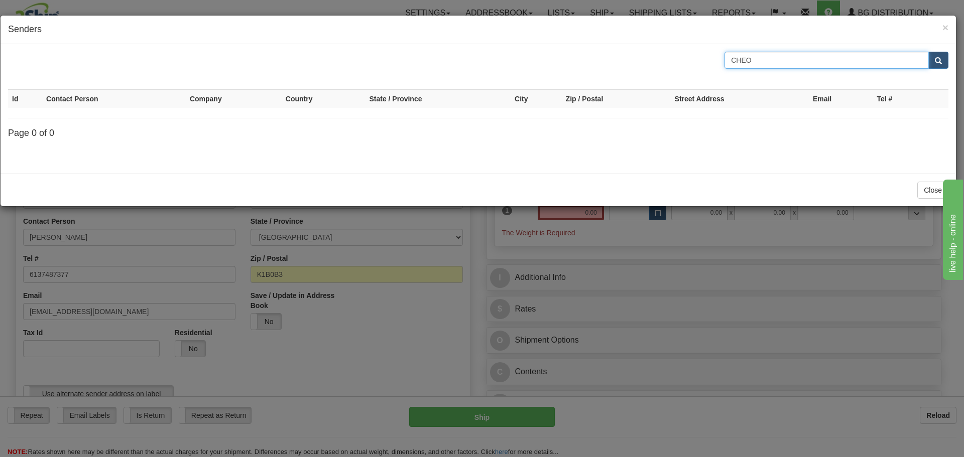
drag, startPoint x: 753, startPoint y: 61, endPoint x: 557, endPoint y: 60, distance: 196.7
click at [570, 60] on div "CHEO" at bounding box center [478, 60] width 955 height 17
click at [952, 31] on div "× Senders" at bounding box center [478, 30] width 955 height 29
click at [944, 28] on span "×" at bounding box center [945, 28] width 6 height 12
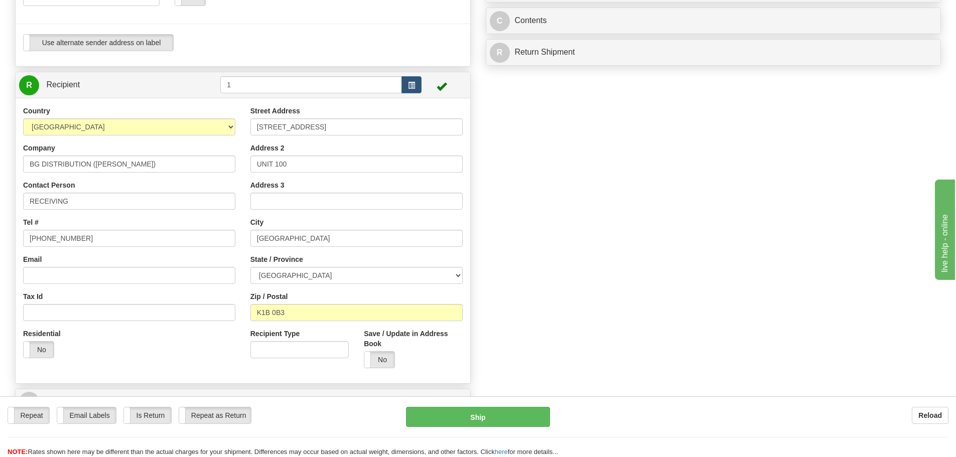
scroll to position [50, 0]
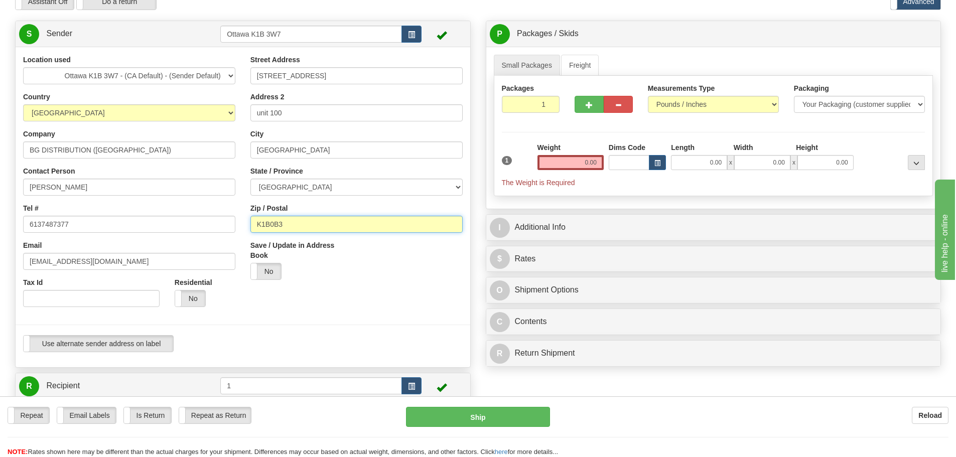
drag, startPoint x: 313, startPoint y: 227, endPoint x: 56, endPoint y: 217, distance: 256.7
click at [48, 224] on div "Location used Montreal Ottawa K1B 3W7 - (CA Default) - (Sender Default) [GEOGRA…" at bounding box center [243, 207] width 455 height 305
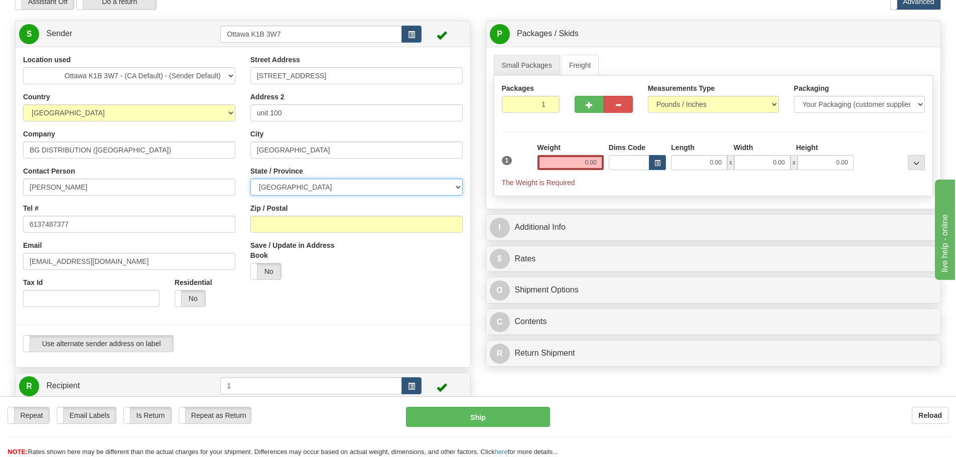
click at [318, 181] on select "ALBERTA BRITISH COLUMBIA MANITOBA NEW BRUNSWICK NEWFOUNDLAND NOVA SCOTIA NUNAVU…" at bounding box center [356, 187] width 212 height 17
drag, startPoint x: 323, startPoint y: 149, endPoint x: 94, endPoint y: 152, distance: 228.9
click at [88, 154] on div "Location used Montreal Ottawa K1B 3W7 - (CA Default) - (Sender Default) [GEOGRA…" at bounding box center [243, 207] width 455 height 305
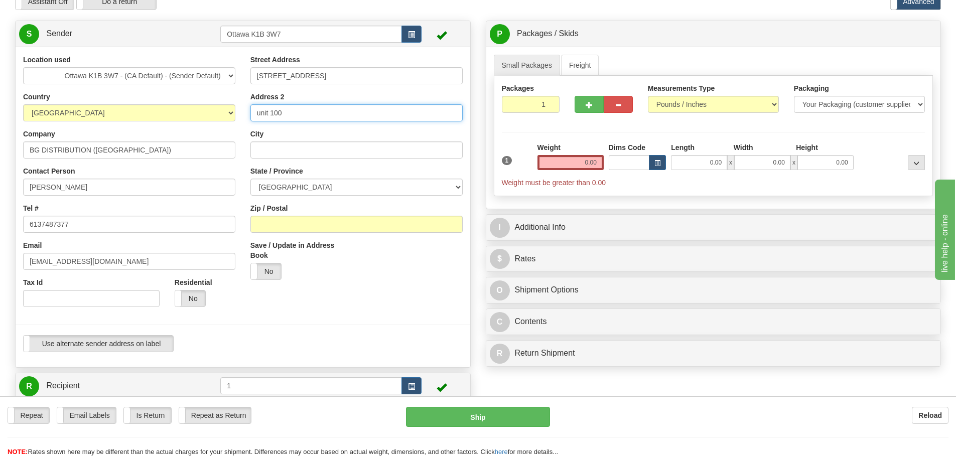
drag, startPoint x: 308, startPoint y: 111, endPoint x: 158, endPoint y: 114, distance: 149.6
click at [159, 114] on div "Location used Montreal Ottawa K1B 3W7 - (CA Default) - (Sender Default) [GEOGRA…" at bounding box center [243, 207] width 455 height 305
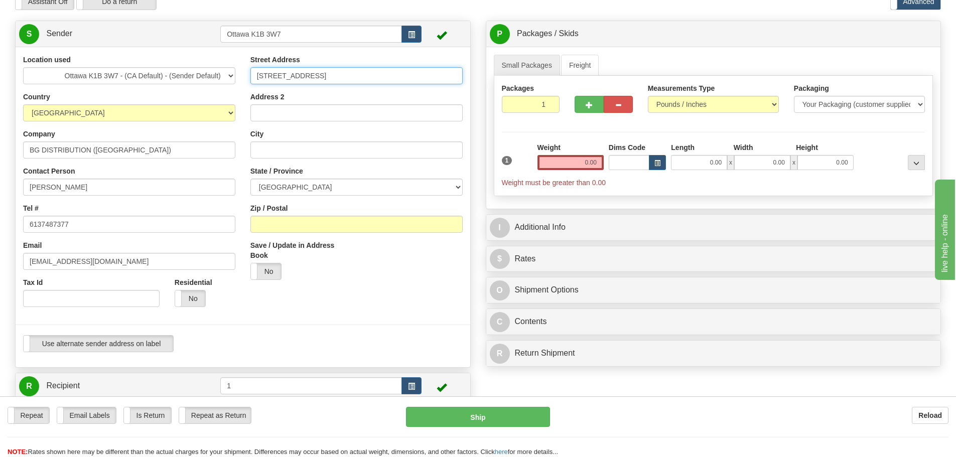
drag, startPoint x: 356, startPoint y: 74, endPoint x: 94, endPoint y: 71, distance: 262.0
click at [96, 71] on div "Location used Montreal Ottawa K1B 3W7 - (CA Default) - (Sender Default) Quebec …" at bounding box center [243, 207] width 455 height 305
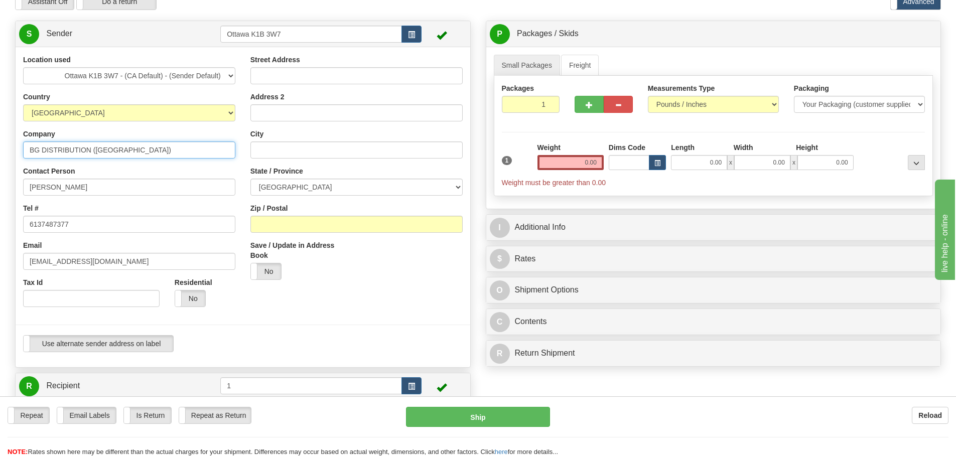
drag, startPoint x: 148, startPoint y: 148, endPoint x: 0, endPoint y: 163, distance: 148.3
click at [0, 163] on div "Toggle navigation Settings Shipping Preferences Fields Preferences New" at bounding box center [478, 377] width 956 height 854
drag, startPoint x: 176, startPoint y: 188, endPoint x: 0, endPoint y: 193, distance: 176.2
click at [0, 192] on div "Toggle navigation Settings Shipping Preferences Fields Preferences New" at bounding box center [478, 377] width 956 height 854
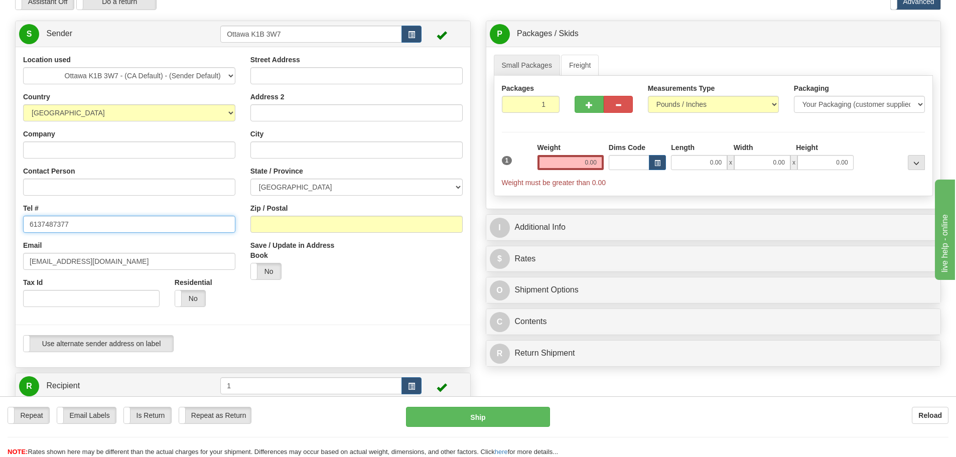
drag, startPoint x: 135, startPoint y: 218, endPoint x: 0, endPoint y: 242, distance: 136.7
click at [0, 242] on div "Toggle navigation Settings Shipping Preferences Fields Preferences New" at bounding box center [478, 377] width 956 height 854
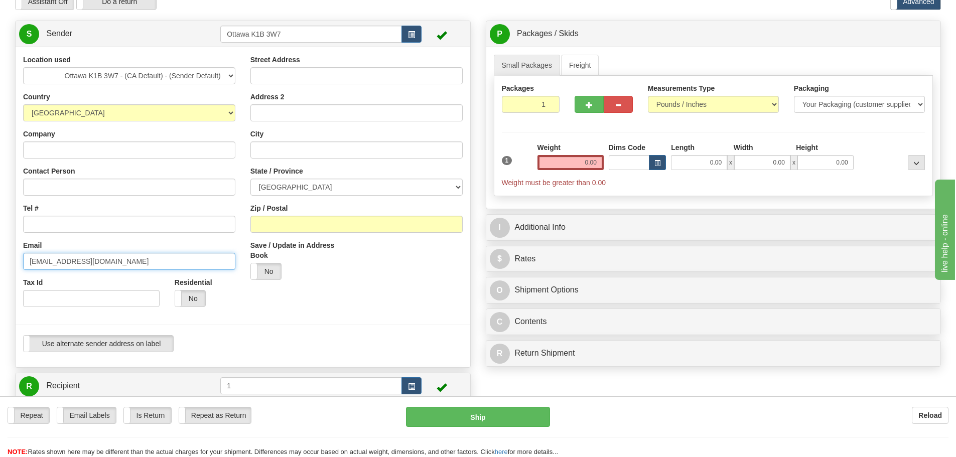
click at [186, 262] on input "SHIPOTT@BGDISTRIBUTION.CA" at bounding box center [129, 261] width 212 height 17
drag, startPoint x: 186, startPoint y: 262, endPoint x: 38, endPoint y: 261, distance: 148.6
click at [0, 269] on div "Toggle navigation Settings Shipping Preferences Fields Preferences New" at bounding box center [478, 377] width 956 height 854
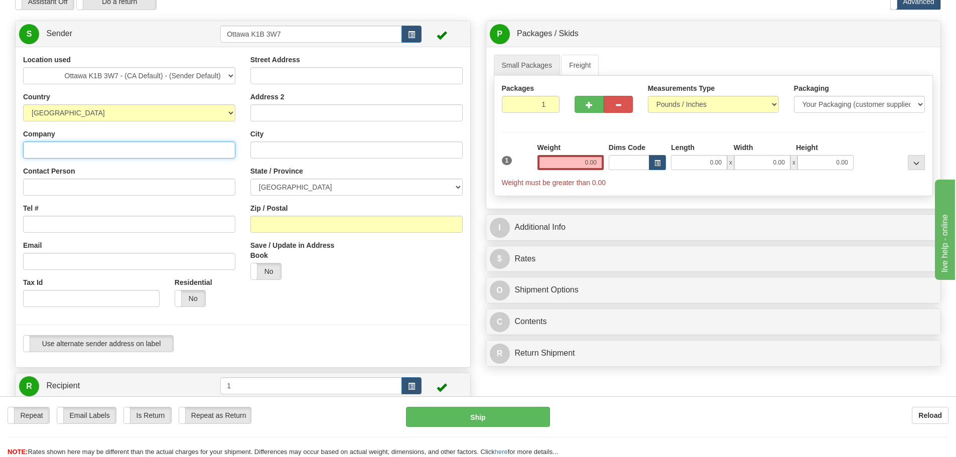
click at [103, 149] on input "Company" at bounding box center [129, 150] width 212 height 17
paste input "CHILDREN'S HOSP. EASTERN ONT."
type input "CHILDREN'S HOSP. EASTERN ONT."
click at [194, 195] on input "Contact Person" at bounding box center [129, 187] width 212 height 17
type input "SHIPPING"
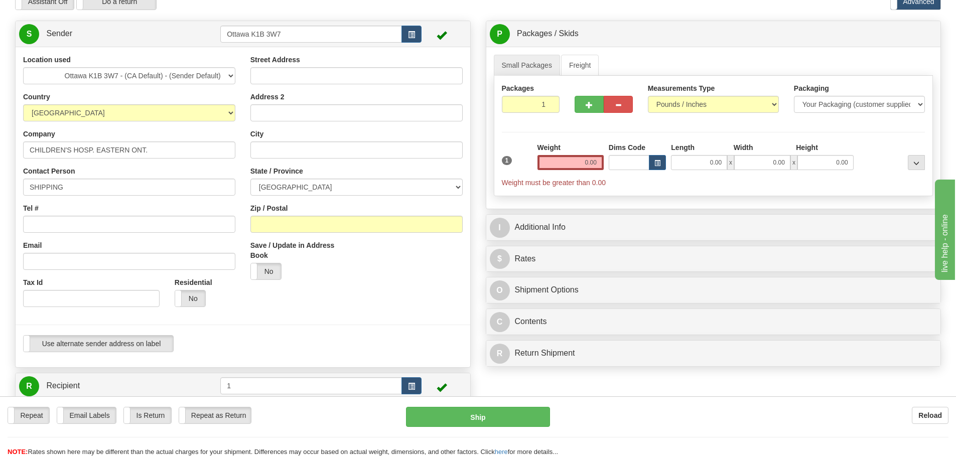
click at [84, 233] on div "Location used Montreal Ottawa K1B 3W7 - (CA Default) - (Sender Default) Quebec …" at bounding box center [129, 185] width 227 height 260
click at [84, 230] on input "Tel #" at bounding box center [129, 224] width 212 height 17
paste input "(613)737-7600/2246"
type input "(613)737-7600/2246"
click at [151, 264] on input "Email" at bounding box center [129, 261] width 212 height 17
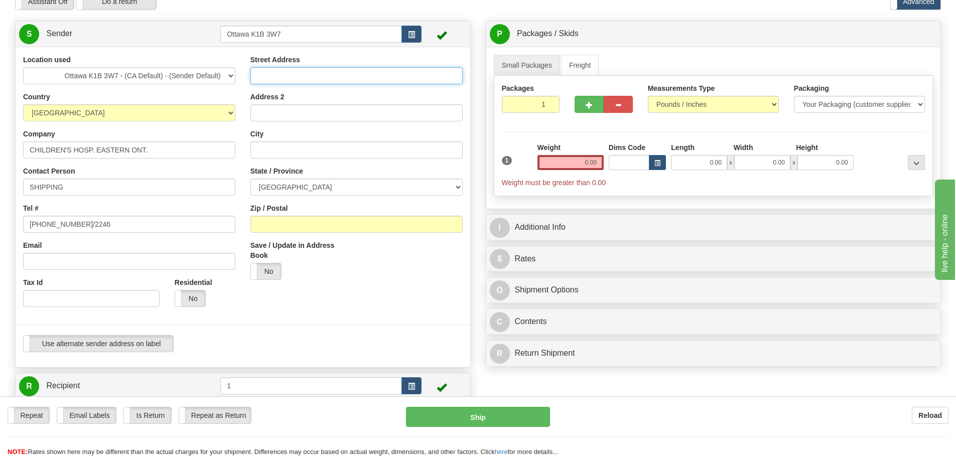
click at [289, 78] on input "Street Address" at bounding box center [356, 75] width 212 height 17
paste input "401 SMYTH ROAD"
type input "401 SMYTH ROAD"
click at [303, 216] on div "Zip / Postal" at bounding box center [356, 218] width 212 height 30
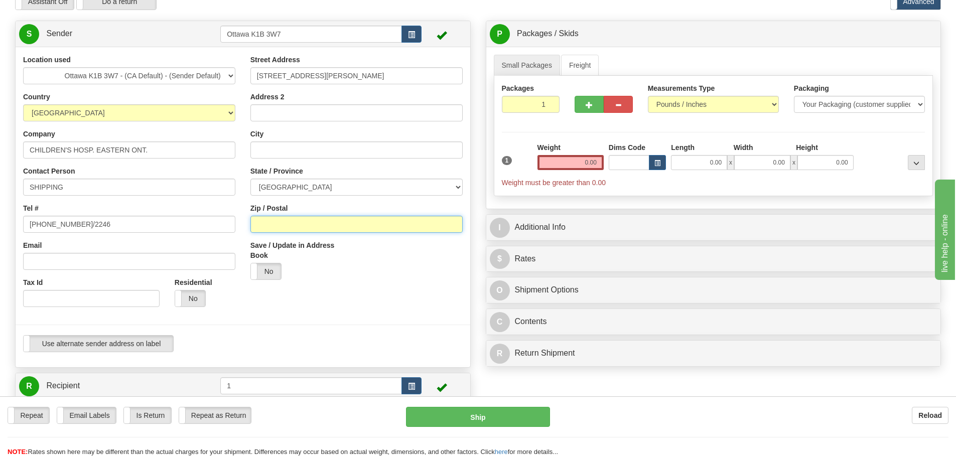
click at [303, 219] on input "Zip / Postal" at bounding box center [356, 224] width 212 height 17
paste input "K1H 8L1"
type input "K1H 8L1"
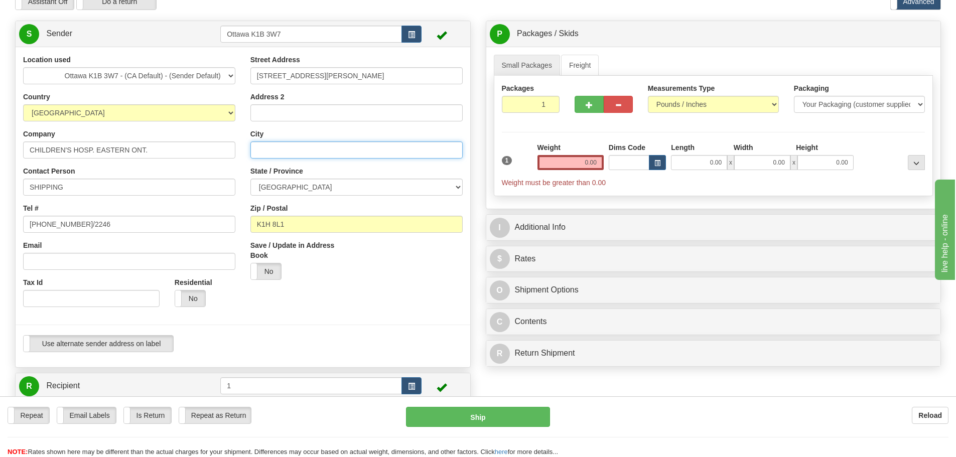
click at [303, 155] on input "City" at bounding box center [356, 150] width 212 height 17
type input "OTTAWA"
click at [384, 296] on div at bounding box center [243, 195] width 470 height 281
click at [576, 155] on input "0.00" at bounding box center [571, 162] width 66 height 15
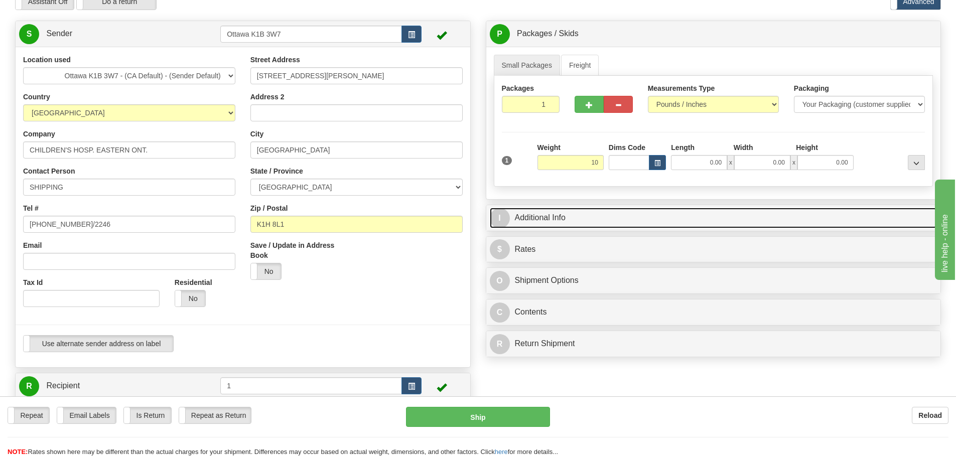
type input "10.00"
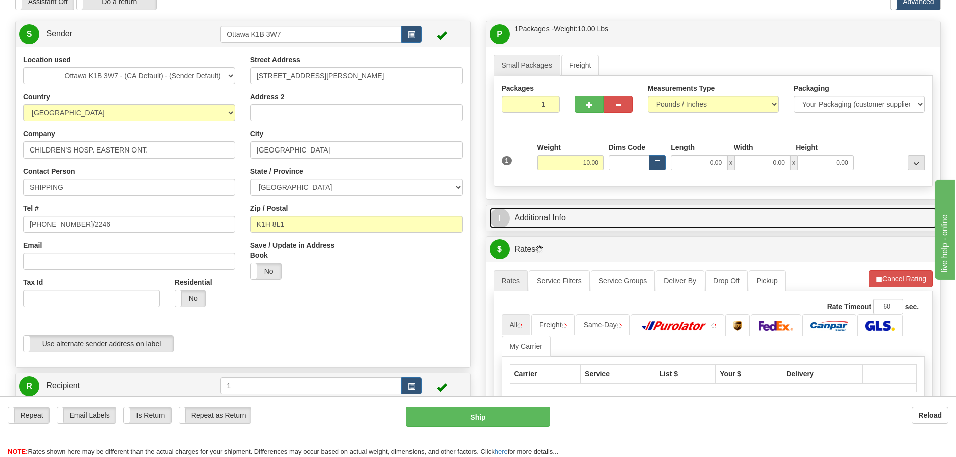
click at [689, 211] on link "I Additional Info" at bounding box center [714, 218] width 448 height 21
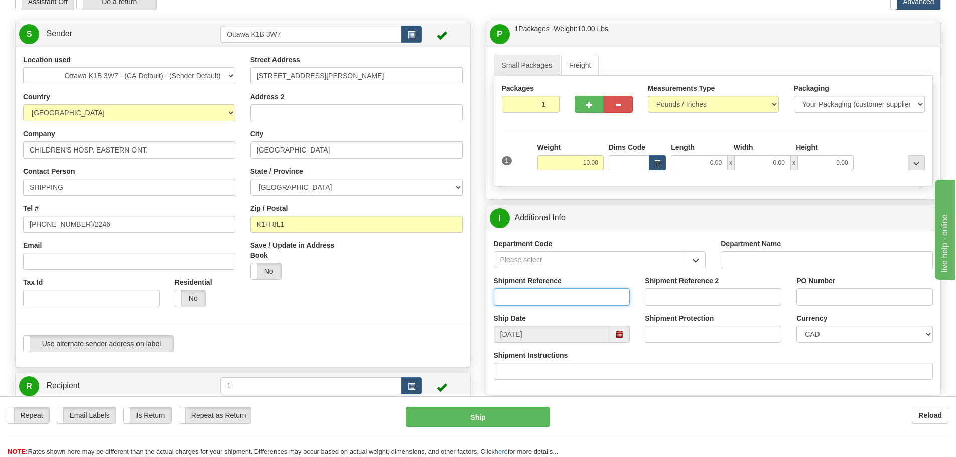
click at [522, 295] on input "Shipment Reference" at bounding box center [562, 297] width 137 height 17
paste input "10203457-00 “mix-up”"
type input "10203457-00 “mix-up”"
click at [839, 297] on input "PO Number" at bounding box center [864, 297] width 137 height 17
type input "[PERSON_NAME]"
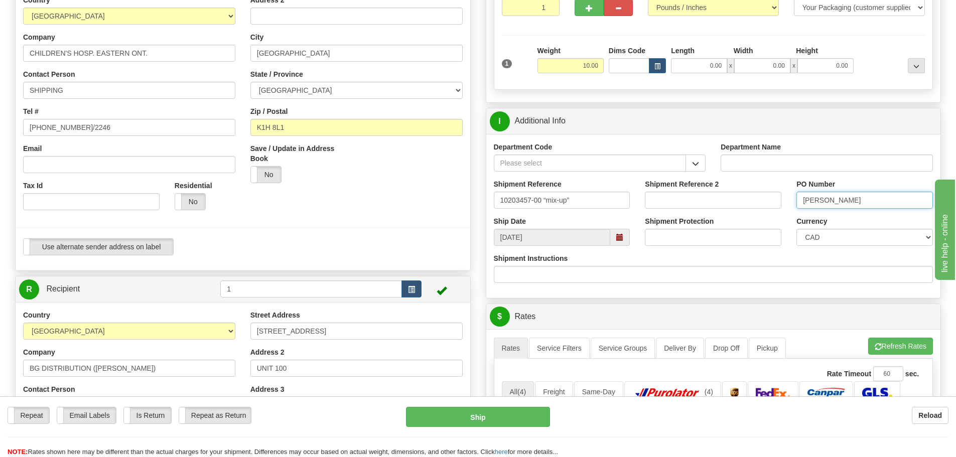
scroll to position [301, 0]
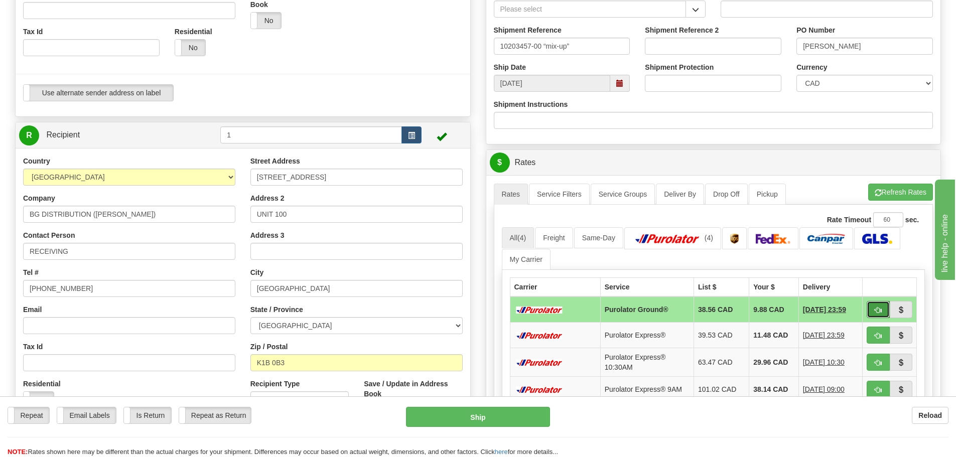
click at [880, 310] on span "button" at bounding box center [878, 310] width 7 height 7
type input "260"
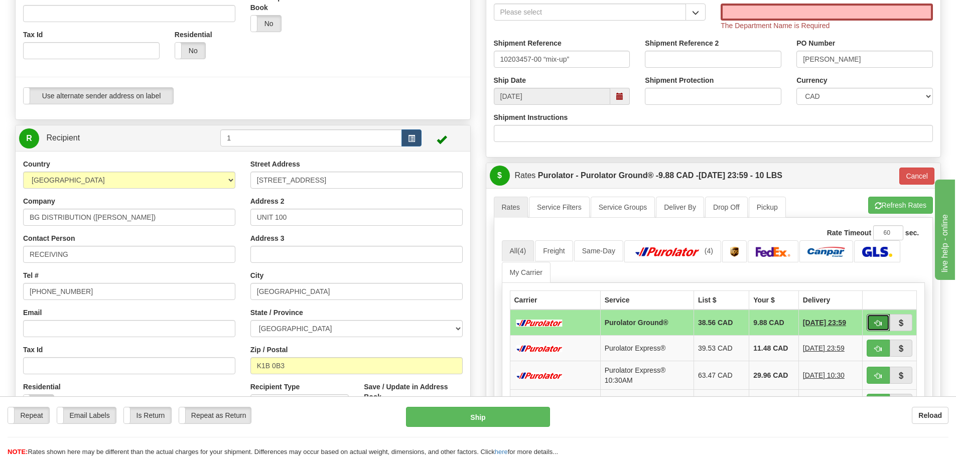
scroll to position [50, 0]
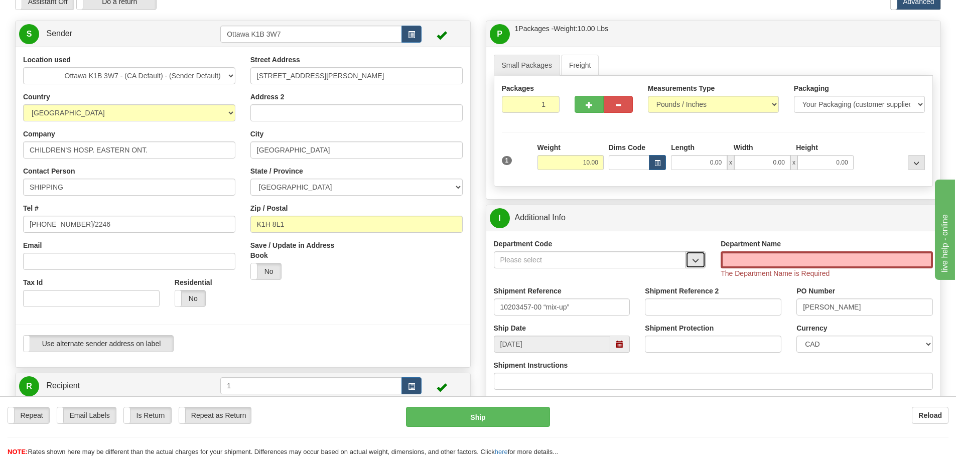
click at [691, 261] on button "button" at bounding box center [696, 259] width 20 height 17
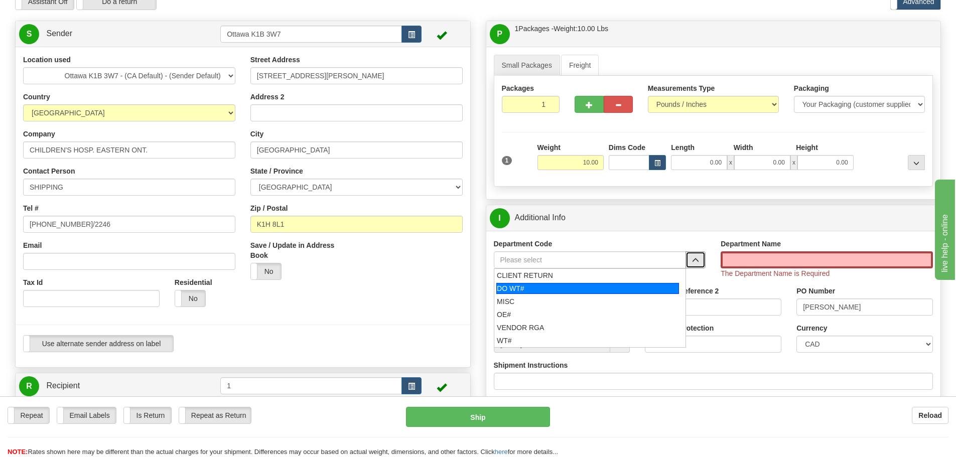
click at [545, 288] on div "DO WT#" at bounding box center [587, 288] width 183 height 11
type input "DO WT#"
type input "DIRECT ORDERS"
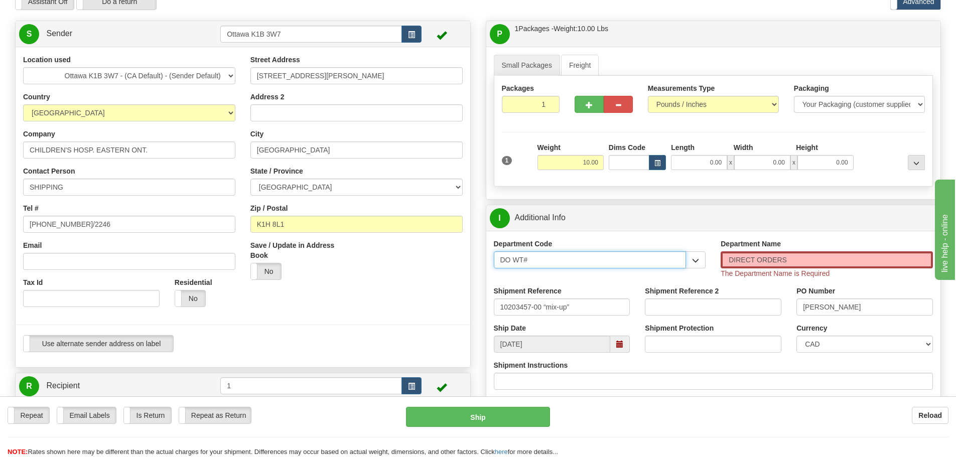
drag, startPoint x: 575, startPoint y: 264, endPoint x: 264, endPoint y: 251, distance: 310.5
click at [264, 21] on div "Create a label for the return Create Pickup Without Label S Sender" at bounding box center [478, 21] width 941 height 0
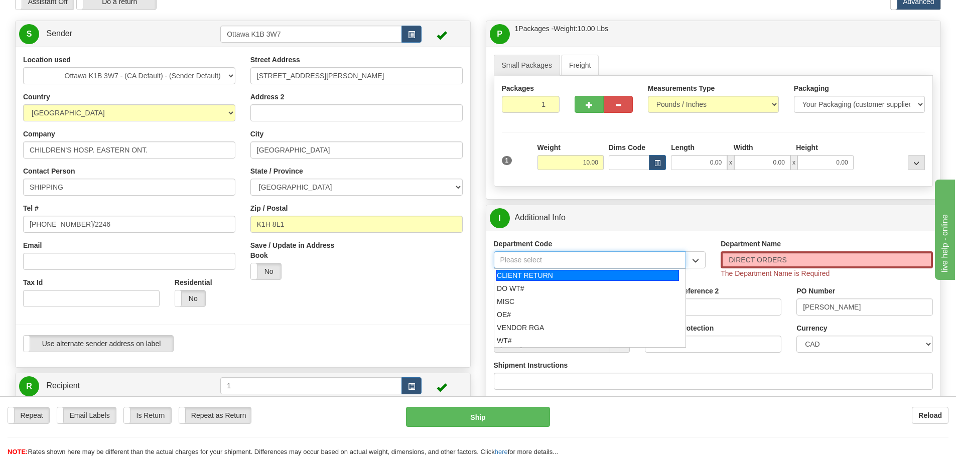
click at [521, 278] on div "CLIENT RETURN" at bounding box center [587, 275] width 183 height 11
type input "CLIENT RETURN"
type input "RETURN LABELS"
type input "CLIENT RETURN"
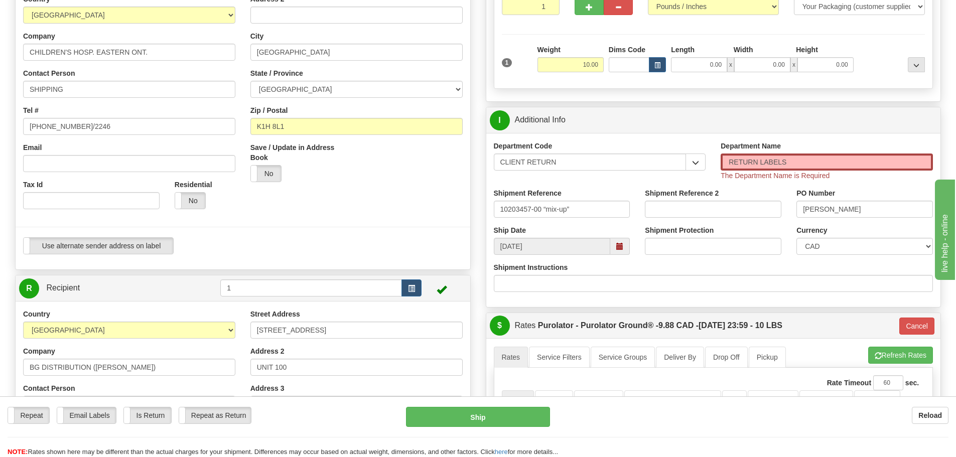
scroll to position [301, 0]
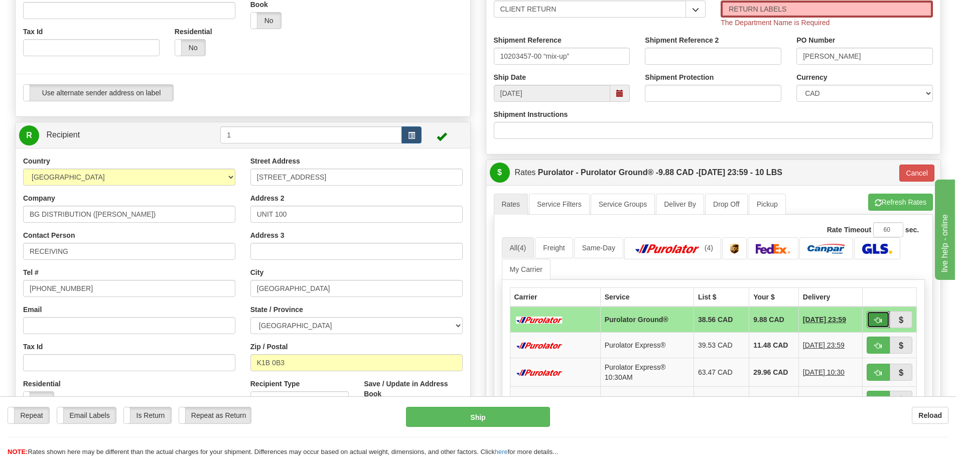
click at [869, 312] on button "button" at bounding box center [878, 319] width 23 height 17
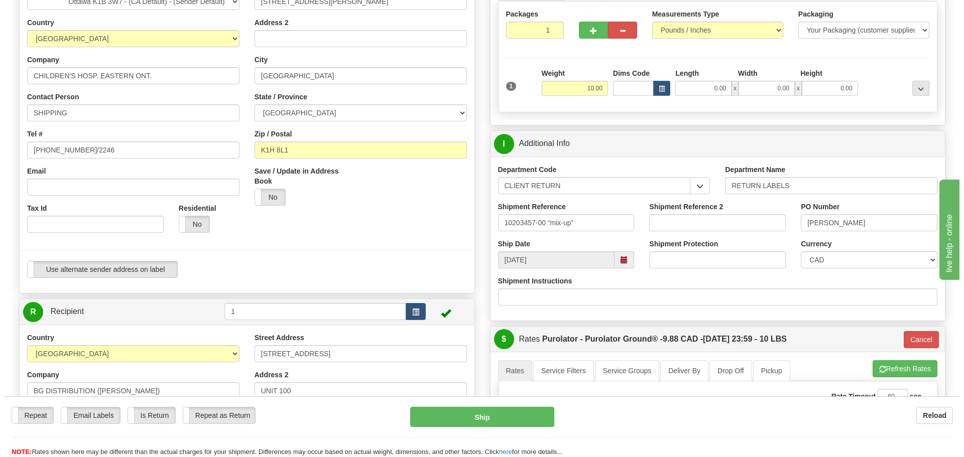
scroll to position [100, 0]
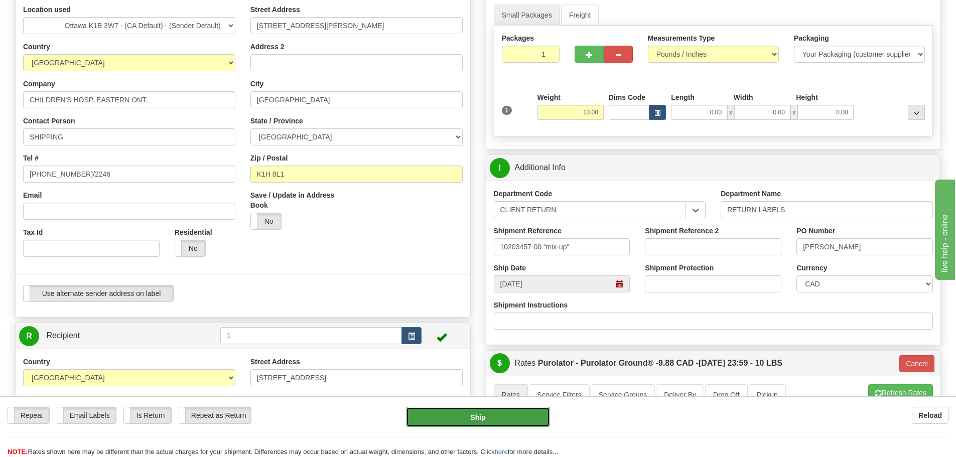
click at [488, 421] on button "Ship" at bounding box center [478, 417] width 144 height 20
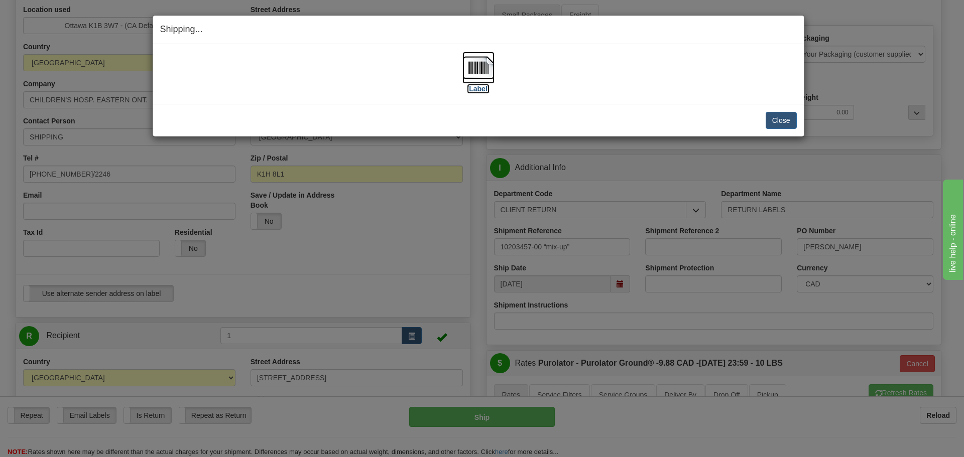
click at [484, 89] on label "[Label]" at bounding box center [478, 89] width 23 height 10
click at [780, 122] on button "Close" at bounding box center [780, 120] width 31 height 17
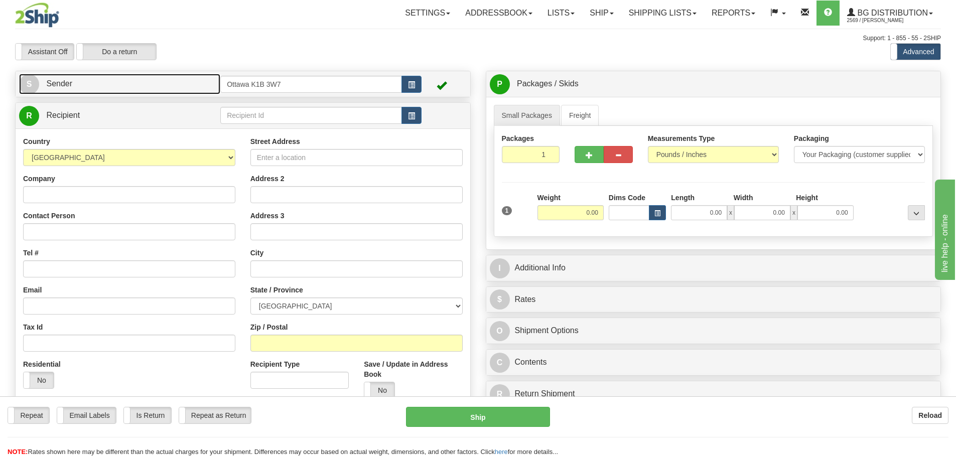
click at [177, 84] on link "S Sender" at bounding box center [119, 84] width 201 height 21
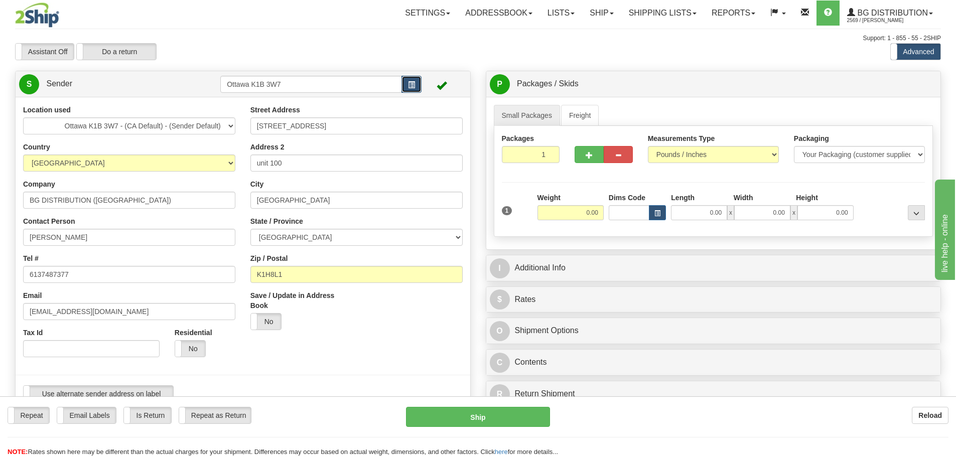
click at [417, 88] on button "button" at bounding box center [411, 84] width 20 height 17
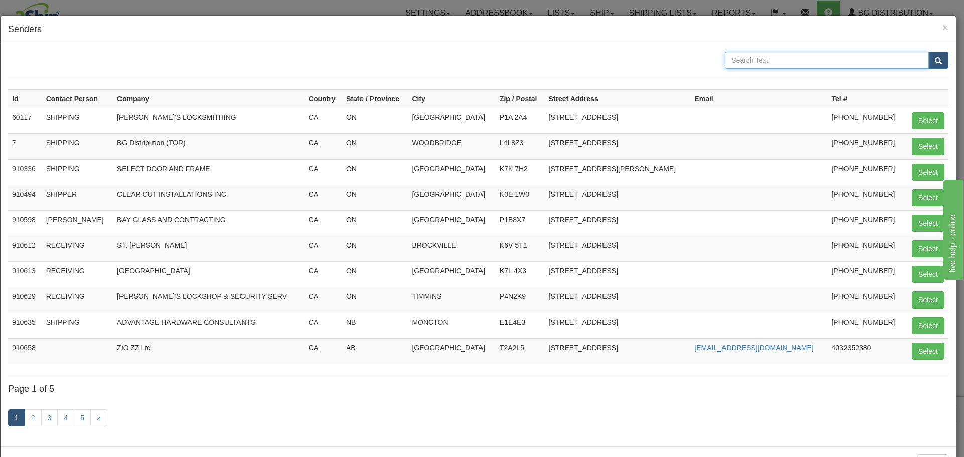
click at [825, 63] on input "text" at bounding box center [826, 60] width 204 height 17
type input "OTTAWA"
click at [935, 58] on button "submit" at bounding box center [938, 60] width 20 height 17
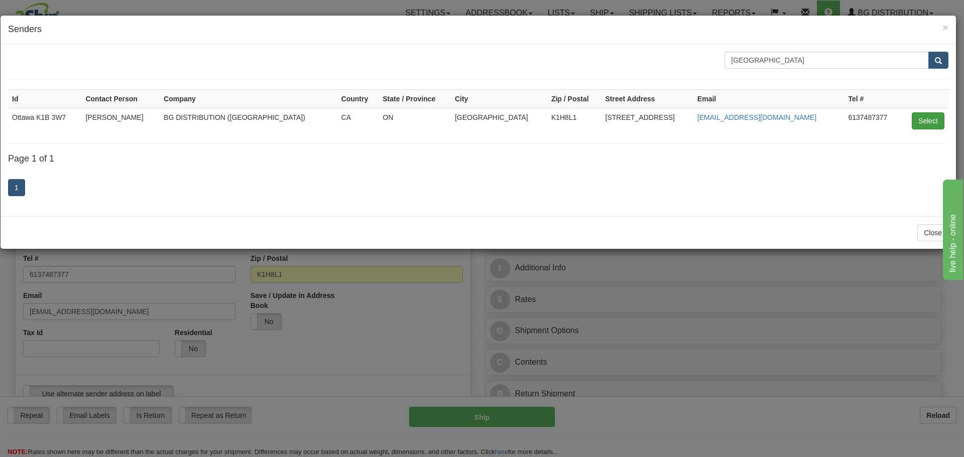
click at [922, 112] on td "Select" at bounding box center [924, 121] width 48 height 26
click at [927, 121] on button "Select" at bounding box center [927, 120] width 33 height 17
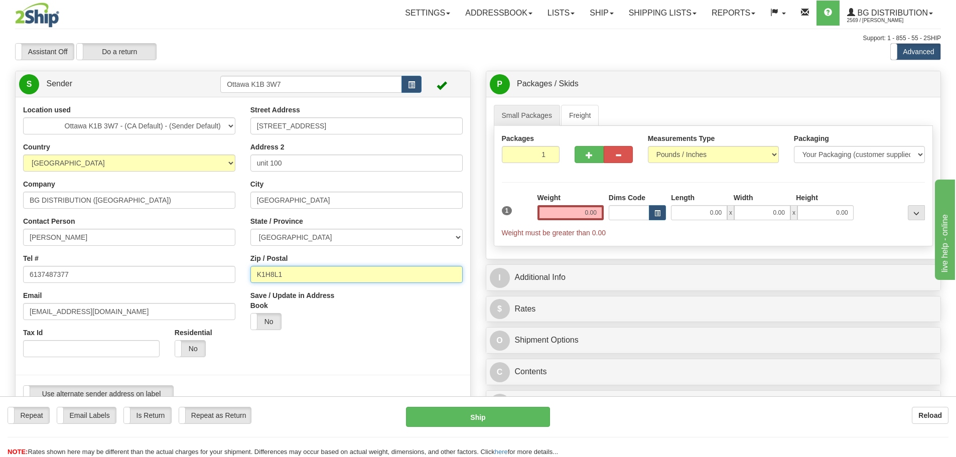
drag, startPoint x: 366, startPoint y: 271, endPoint x: 0, endPoint y: 256, distance: 366.2
click at [0, 258] on div "Toggle navigation Settings Shipping Preferences Fields Preferences New" at bounding box center [478, 445] width 956 height 891
type input "k"
type input "K1B 0B3"
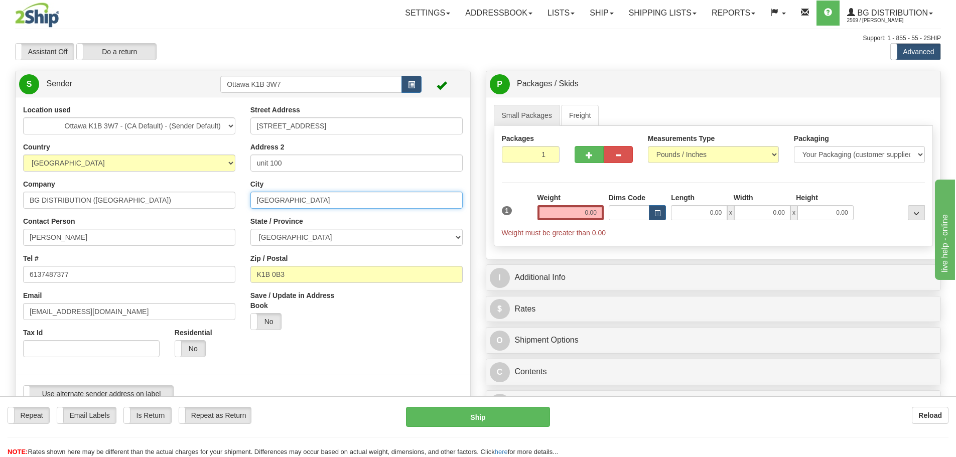
drag, startPoint x: 334, startPoint y: 196, endPoint x: 94, endPoint y: 187, distance: 239.5
click at [96, 188] on div "Location used Montreal Ottawa K1B 3W7 - (CA Default) - (Sender Default) Quebec …" at bounding box center [243, 257] width 455 height 305
type input "GLOUCESTER"
click at [350, 336] on div "Save / Update in Address Book Yes No" at bounding box center [299, 314] width 113 height 47
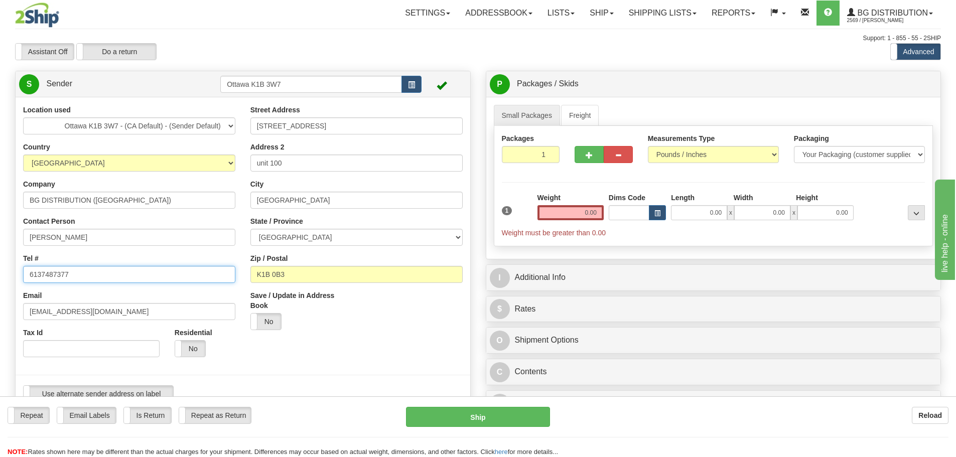
click at [41, 270] on input "6137487377" at bounding box center [129, 274] width 212 height 17
click at [56, 273] on input "613-7487377" at bounding box center [129, 274] width 212 height 17
type input "613-748-7377"
click at [351, 304] on div "Save / Update in Address Book Yes No" at bounding box center [299, 314] width 113 height 47
click at [586, 211] on input "0.00" at bounding box center [571, 212] width 66 height 15
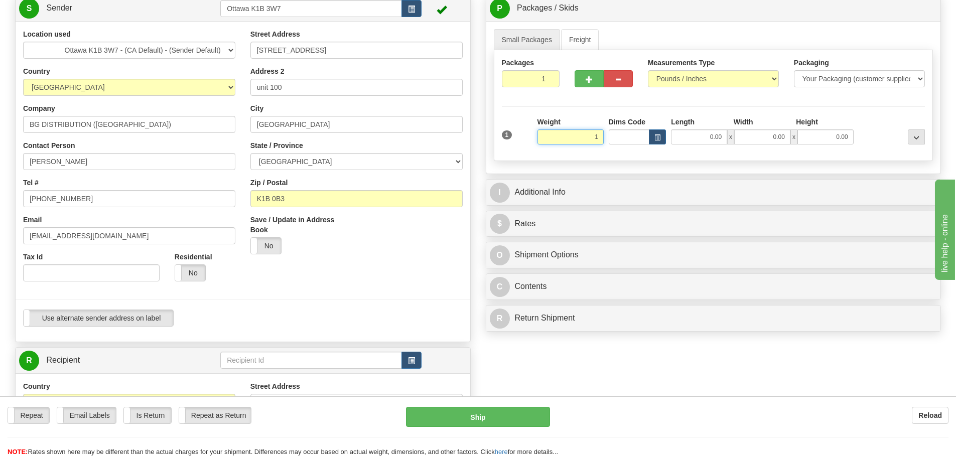
scroll to position [151, 0]
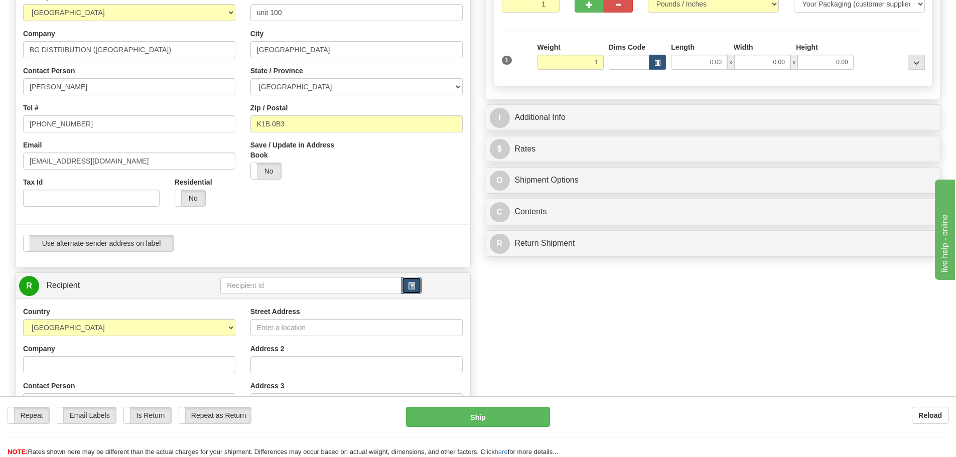
click at [415, 285] on span "button" at bounding box center [411, 286] width 7 height 7
type input "1.00"
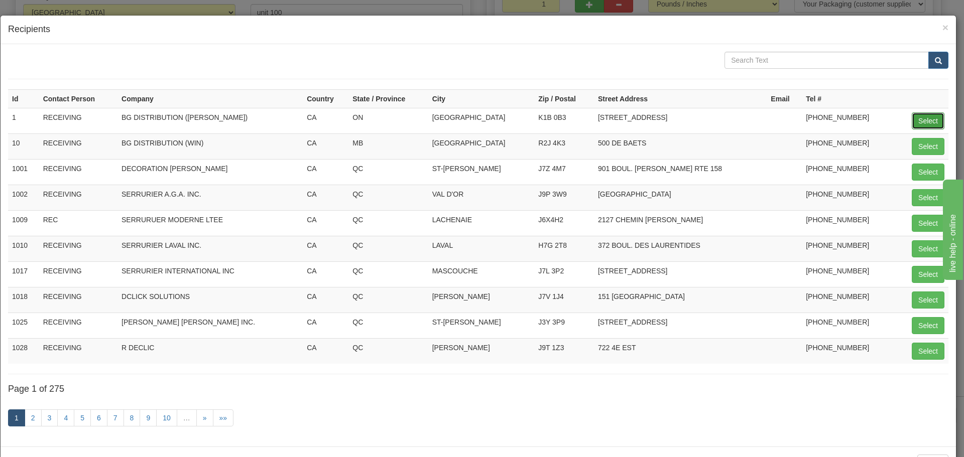
click at [916, 119] on button "Select" at bounding box center [927, 120] width 33 height 17
type input "1"
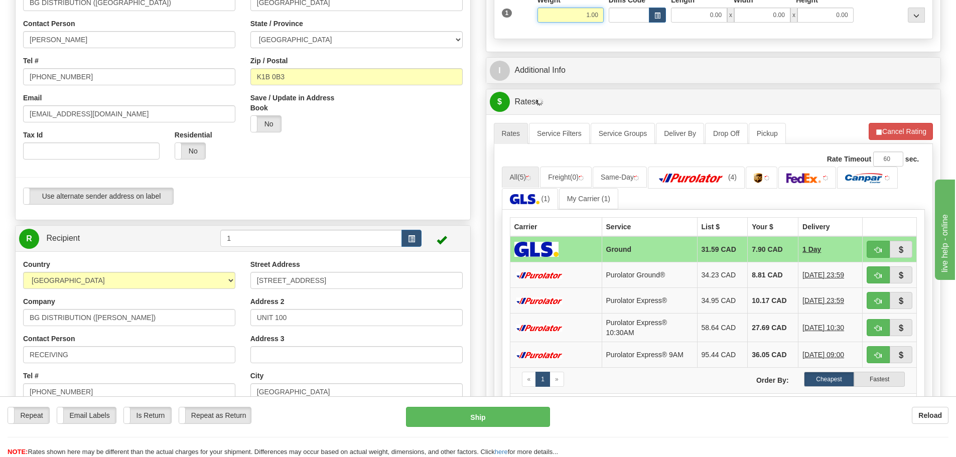
scroll to position [251, 0]
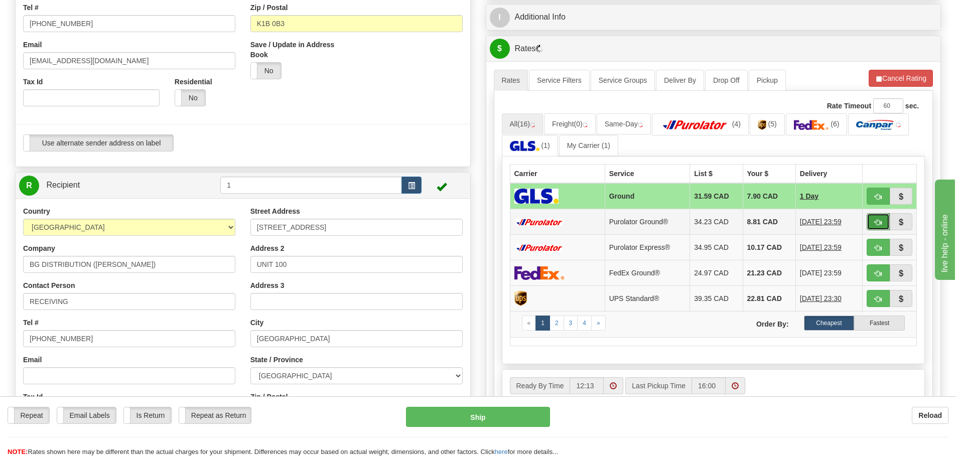
click at [881, 230] on button "button" at bounding box center [878, 221] width 23 height 17
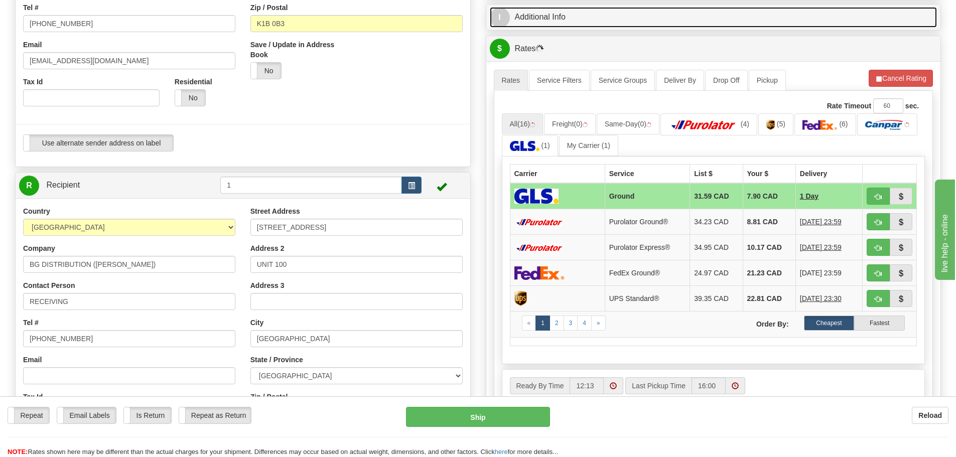
click at [601, 22] on link "I Additional Info" at bounding box center [714, 17] width 448 height 21
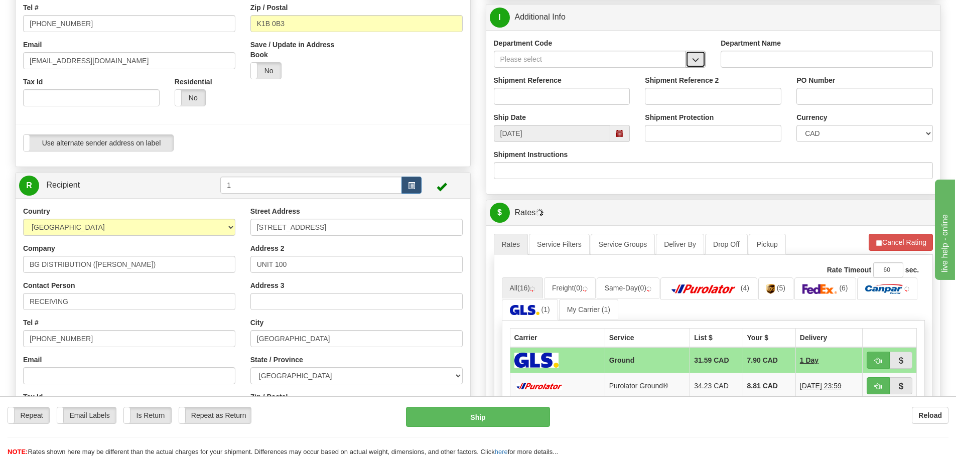
click at [695, 59] on span "button" at bounding box center [695, 60] width 7 height 7
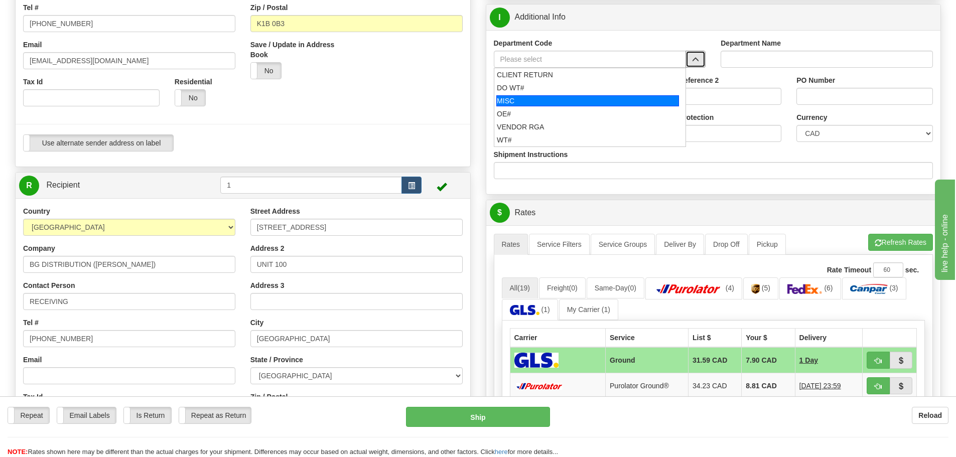
click at [540, 102] on div "MISC" at bounding box center [587, 100] width 183 height 11
type input "MISC"
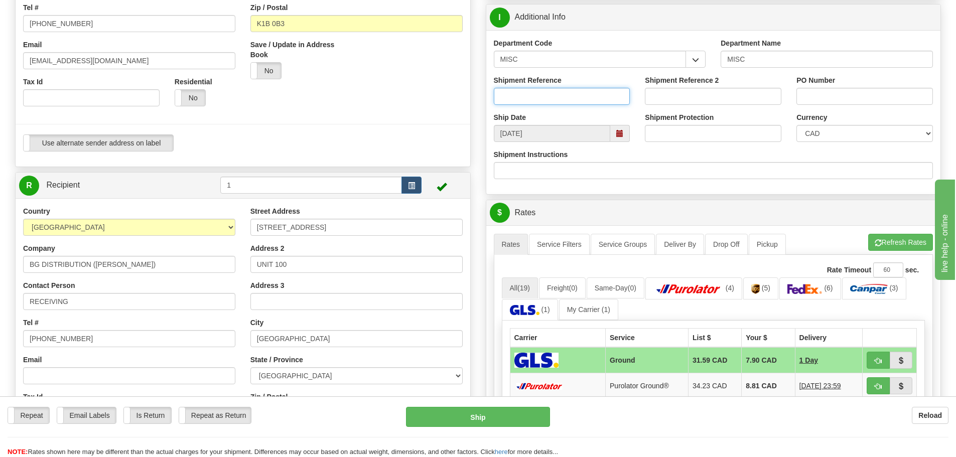
click at [539, 99] on input "Shipment Reference" at bounding box center [562, 96] width 137 height 17
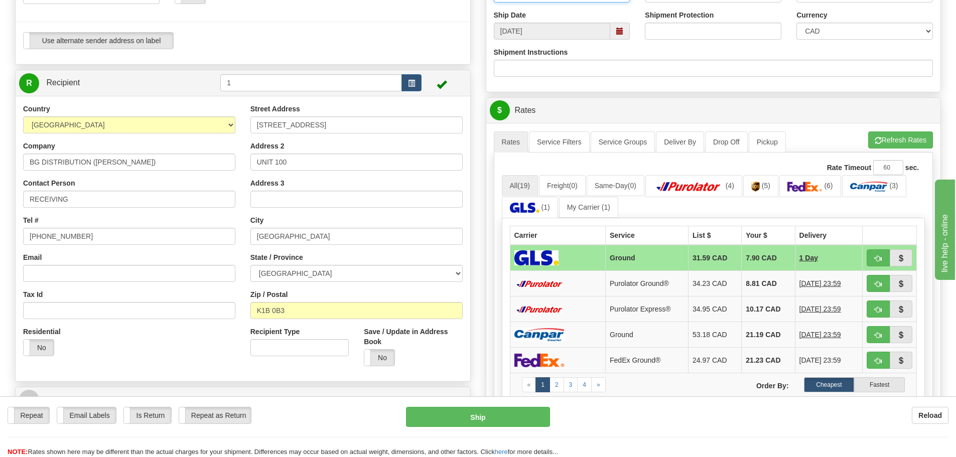
scroll to position [502, 0]
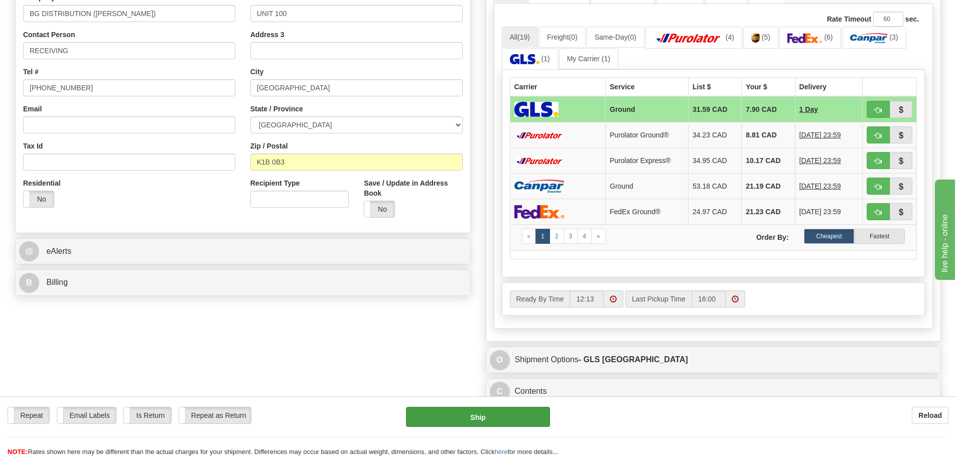
type input "FIXADDRESS"
click at [477, 423] on button "Ship" at bounding box center [478, 417] width 144 height 20
type input "1"
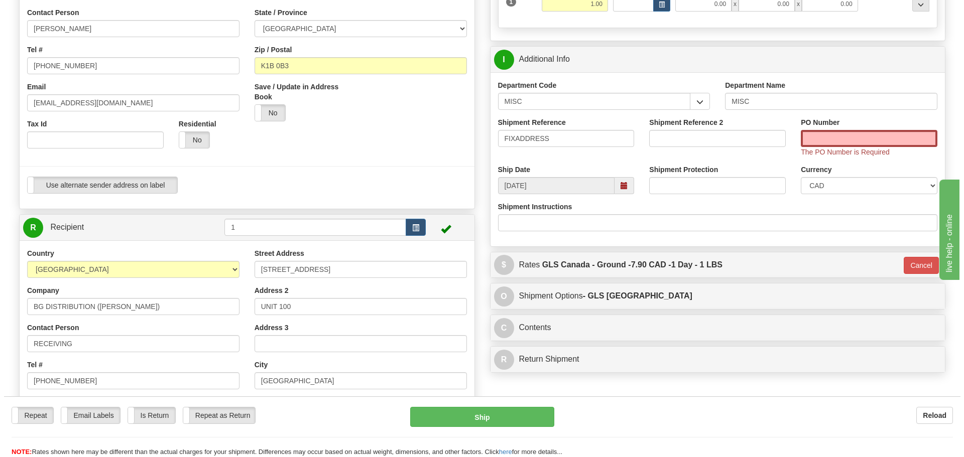
scroll to position [201, 0]
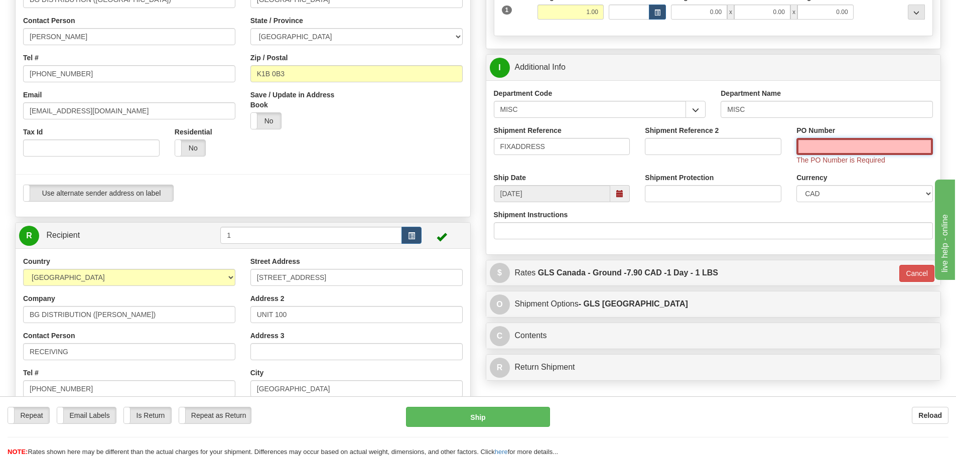
click at [837, 148] on input "PO Number" at bounding box center [864, 146] width 137 height 17
type input "N/A"
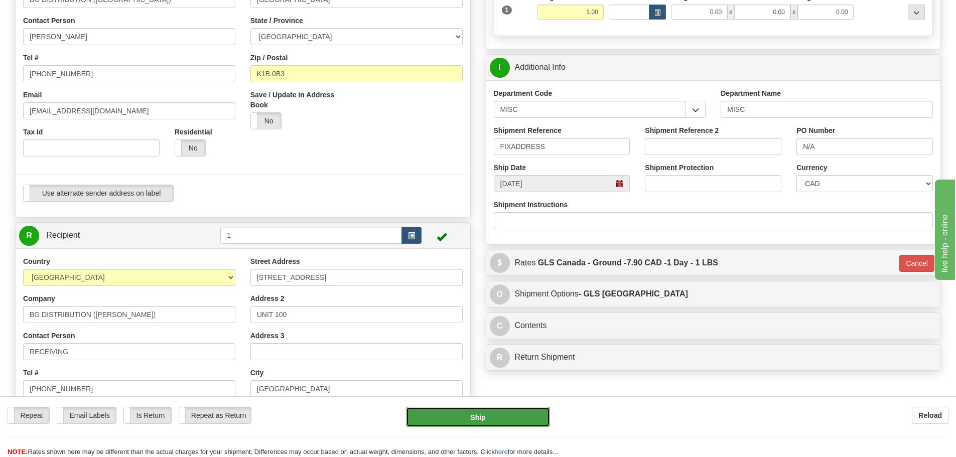
click at [486, 413] on button "Ship" at bounding box center [478, 417] width 144 height 20
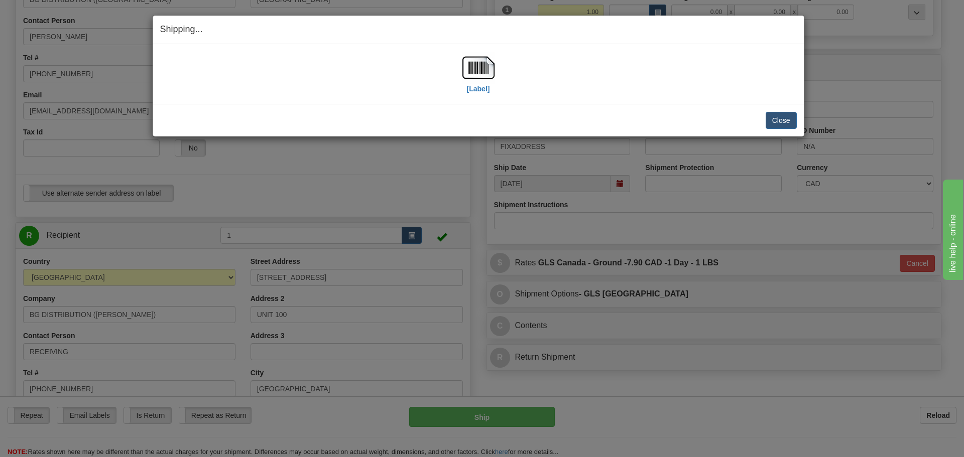
drag, startPoint x: 747, startPoint y: 117, endPoint x: 789, endPoint y: 119, distance: 42.7
click at [747, 117] on div "Close Cancel" at bounding box center [478, 120] width 636 height 17
click at [789, 119] on button "Close" at bounding box center [780, 120] width 31 height 17
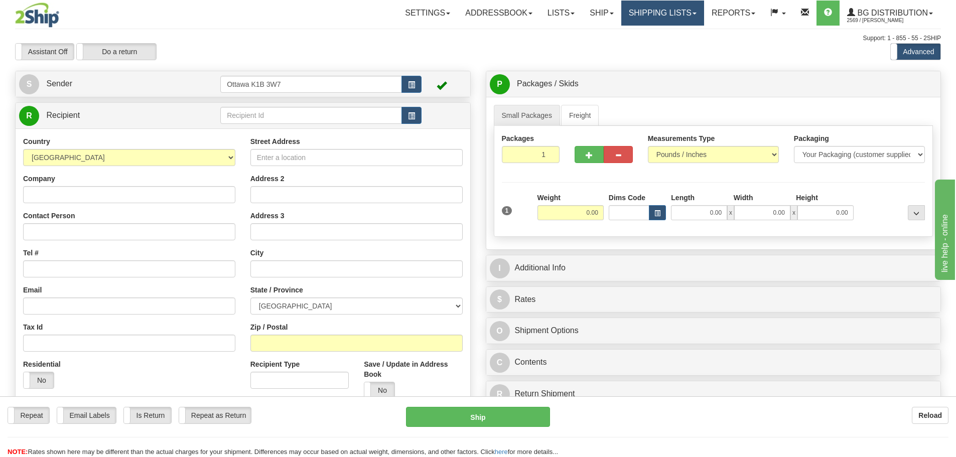
click at [662, 20] on link "Shipping lists" at bounding box center [662, 13] width 83 height 25
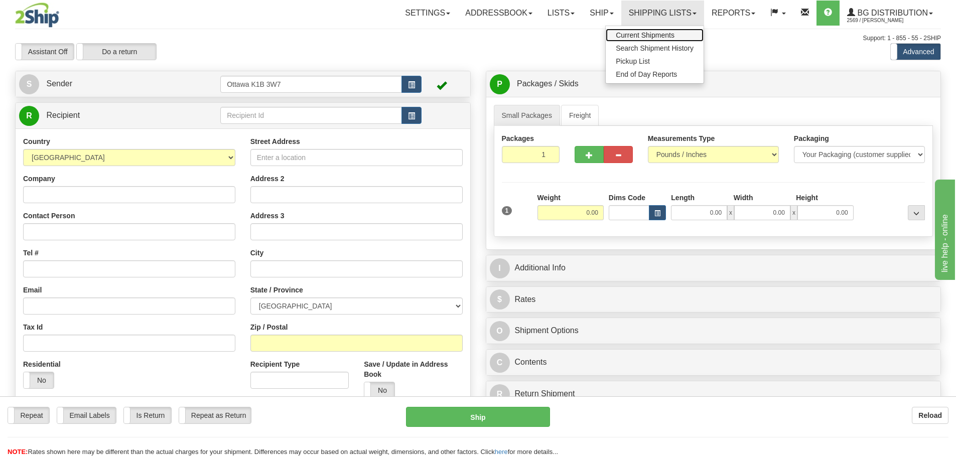
click at [649, 37] on span "Current Shipments" at bounding box center [645, 35] width 59 height 8
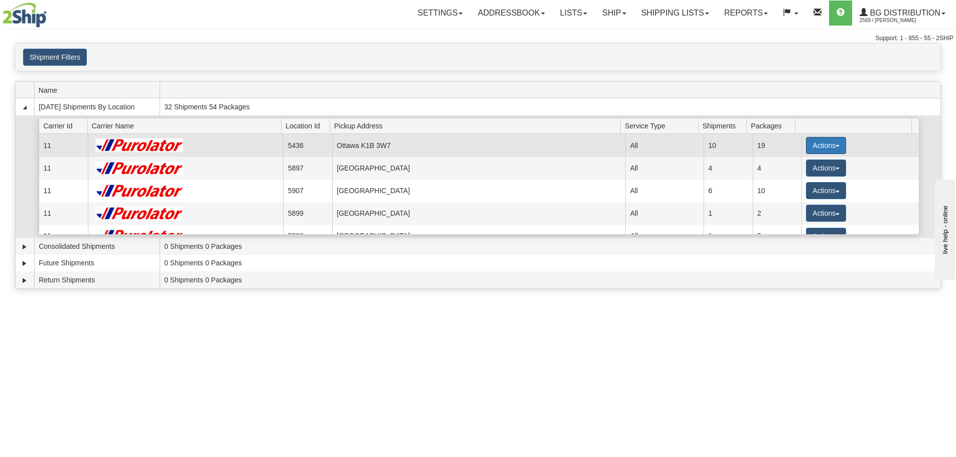
click at [812, 139] on button "Actions" at bounding box center [826, 145] width 40 height 17
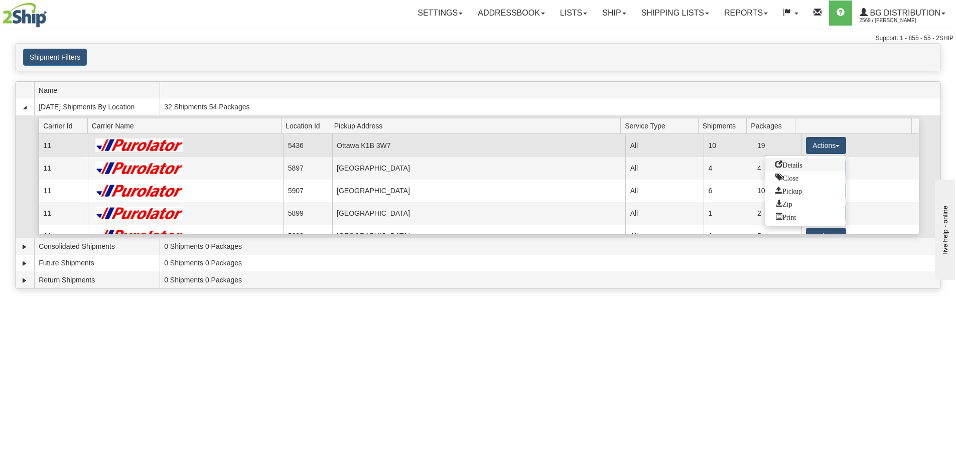
click at [809, 164] on link "Details" at bounding box center [805, 164] width 80 height 13
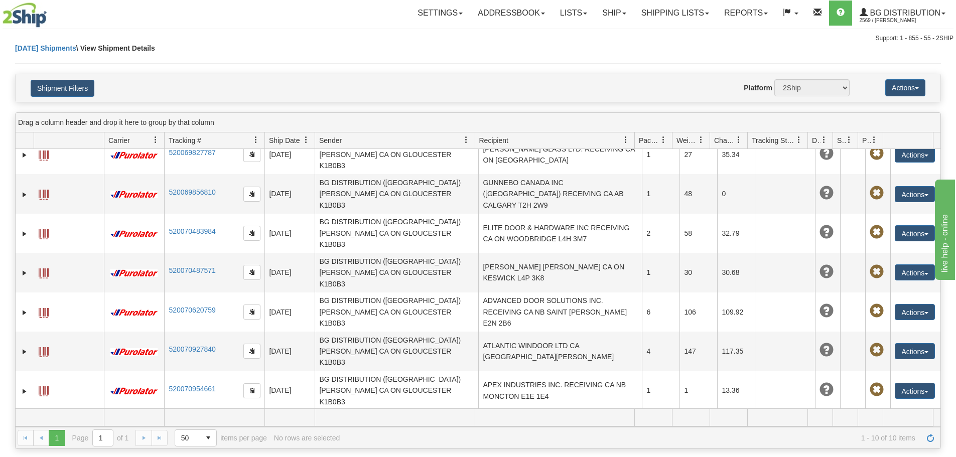
scroll to position [22, 0]
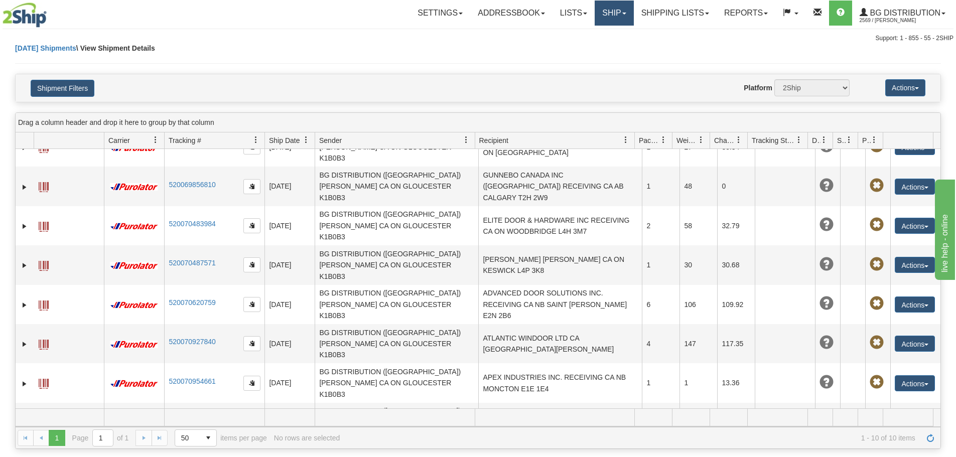
click at [599, 15] on link "Ship" at bounding box center [614, 13] width 39 height 25
click at [597, 43] on ul "Ship Screen" at bounding box center [594, 35] width 80 height 19
click at [599, 18] on link "Ship" at bounding box center [614, 13] width 39 height 25
click at [600, 29] on link "Ship Screen" at bounding box center [593, 35] width 79 height 13
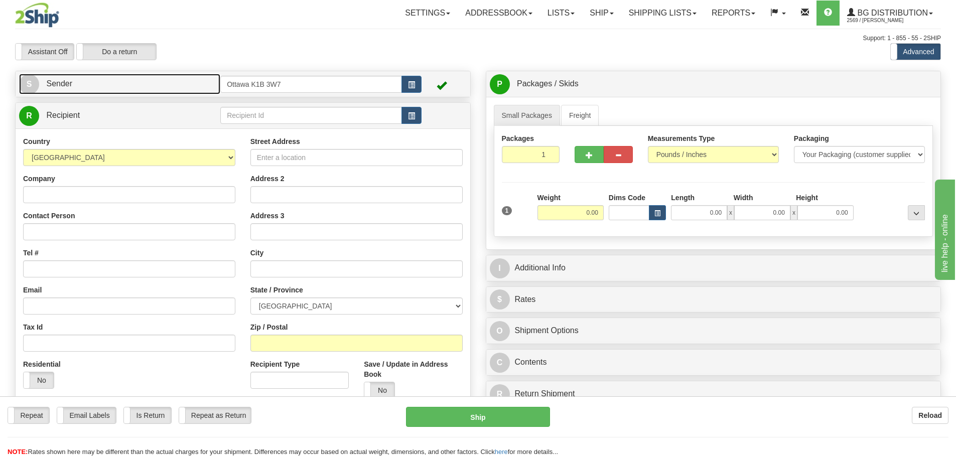
click at [168, 80] on link "S Sender" at bounding box center [119, 84] width 201 height 21
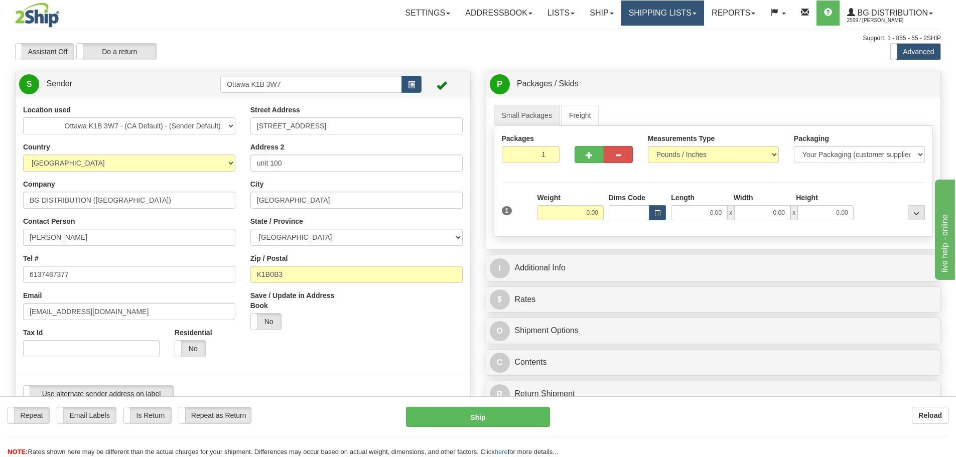
click at [624, 14] on link "Shipping lists" at bounding box center [662, 13] width 83 height 25
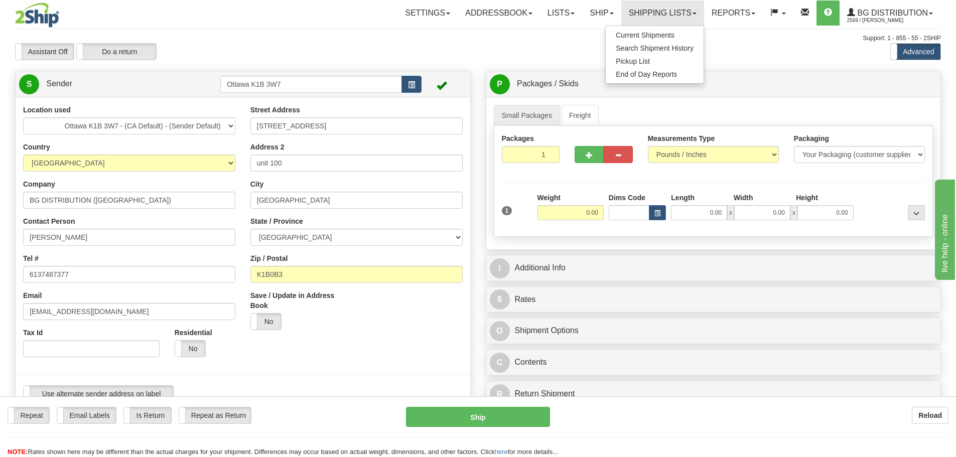
click at [625, 30] on ul "Current Shipments Search Shipment History Pickup List End of Day Reports" at bounding box center [654, 55] width 99 height 58
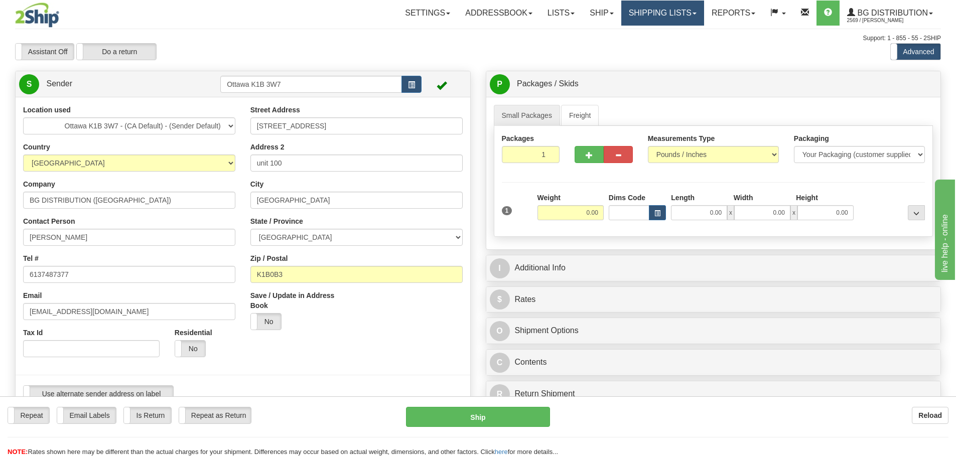
click at [634, 21] on link "Shipping lists" at bounding box center [662, 13] width 83 height 25
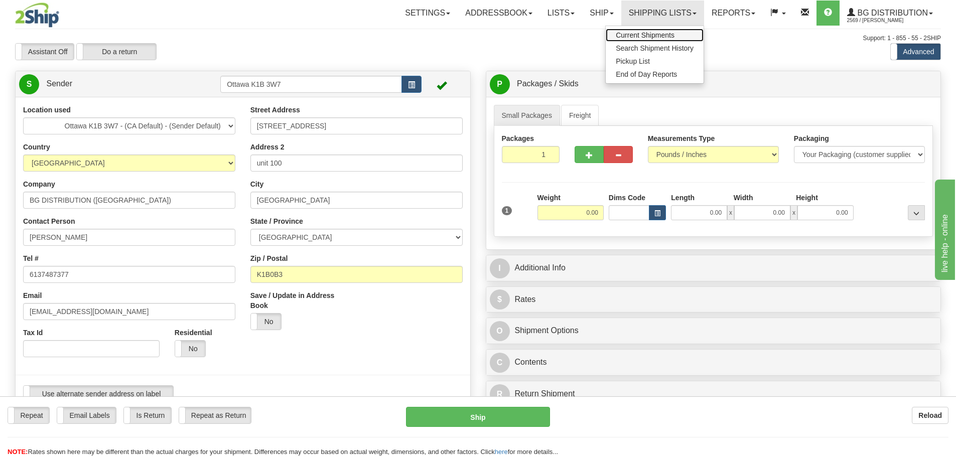
click at [630, 39] on span "Current Shipments" at bounding box center [645, 35] width 59 height 8
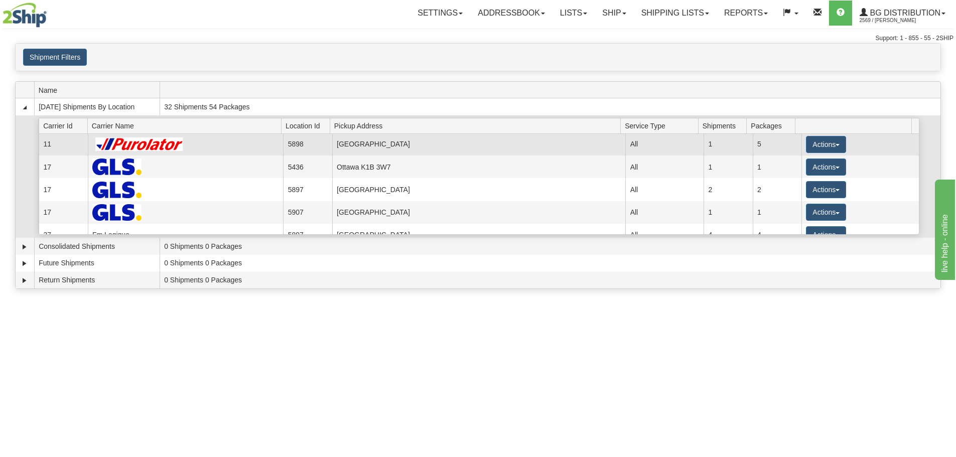
scroll to position [76, 0]
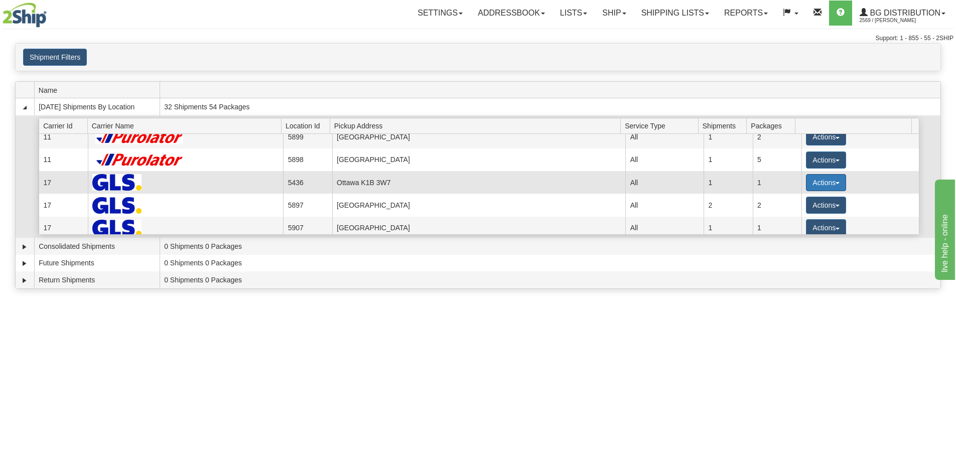
click at [822, 190] on button "Actions" at bounding box center [826, 182] width 40 height 17
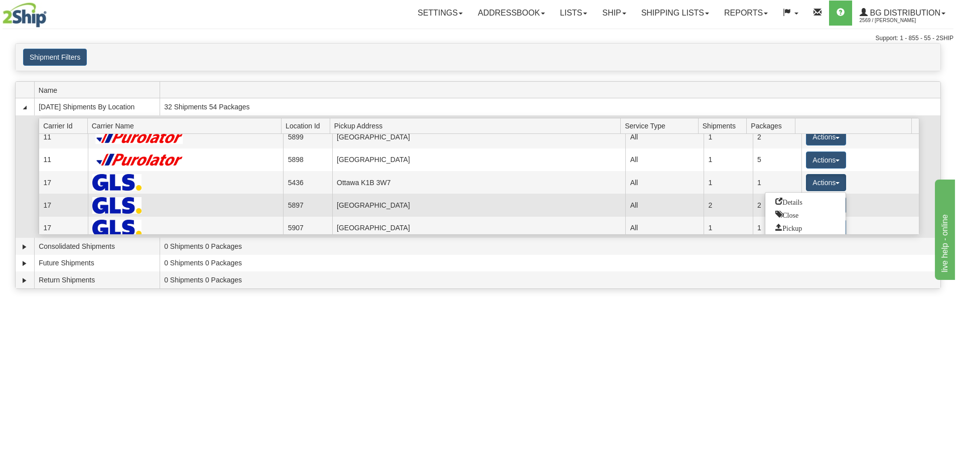
click at [809, 206] on link "Details" at bounding box center [805, 201] width 80 height 13
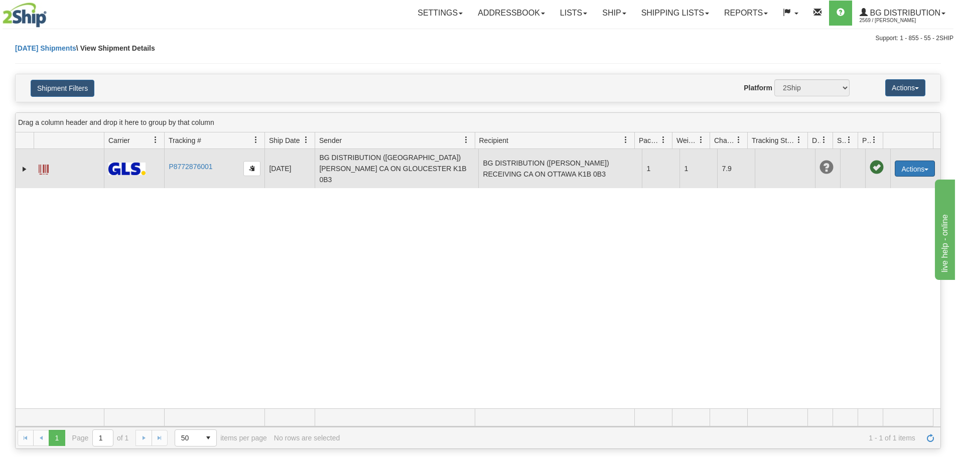
click at [924, 169] on span "button" at bounding box center [926, 170] width 4 height 2
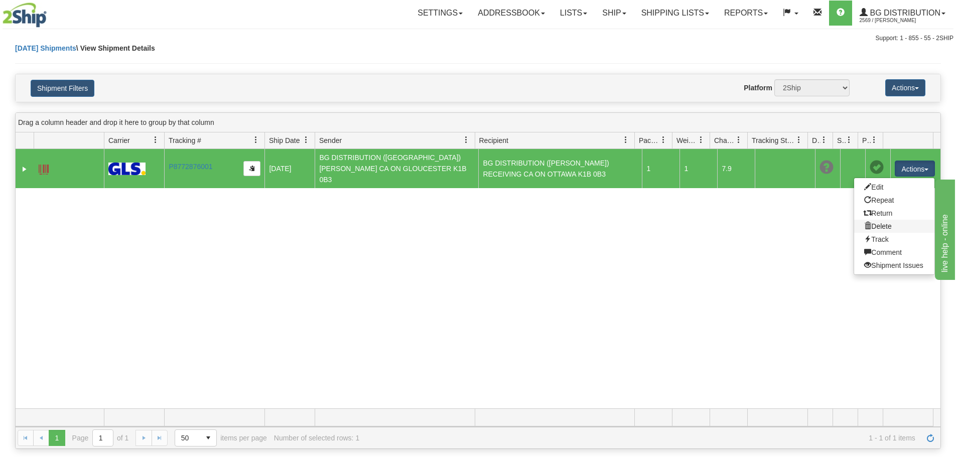
click at [879, 221] on link "Delete" at bounding box center [894, 226] width 80 height 13
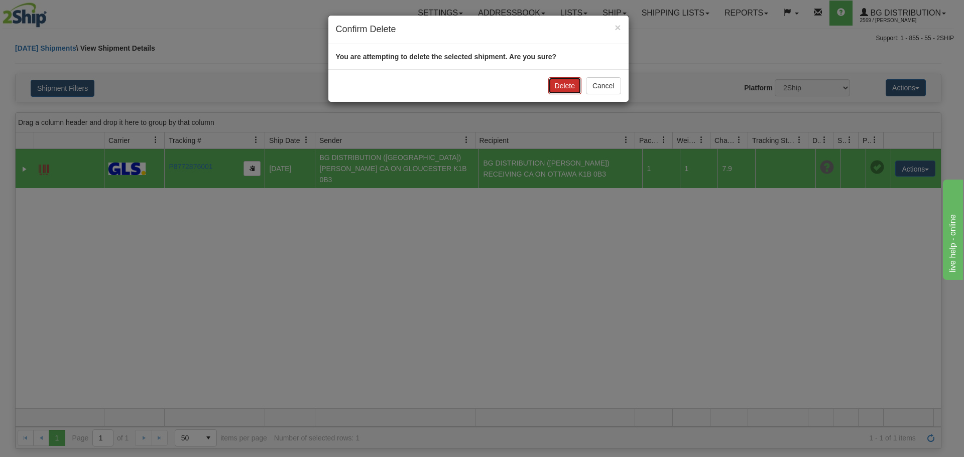
click at [562, 90] on button "Delete" at bounding box center [564, 85] width 33 height 17
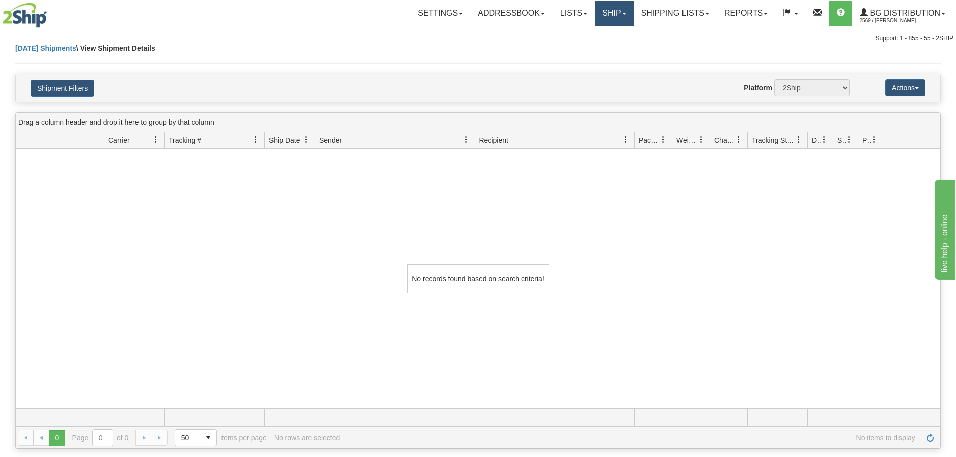
click at [596, 15] on link "Ship" at bounding box center [614, 13] width 39 height 25
click at [597, 34] on span "Ship Screen" at bounding box center [583, 35] width 38 height 8
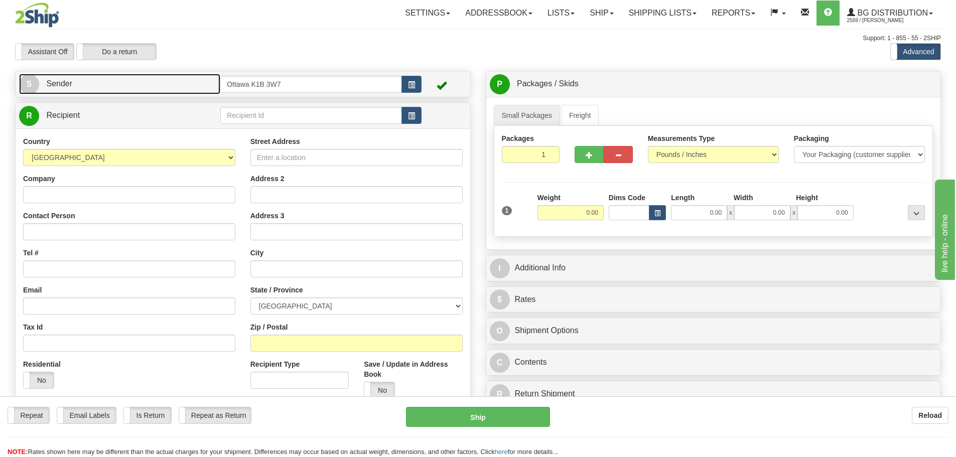
click at [175, 88] on link "S Sender" at bounding box center [119, 84] width 201 height 21
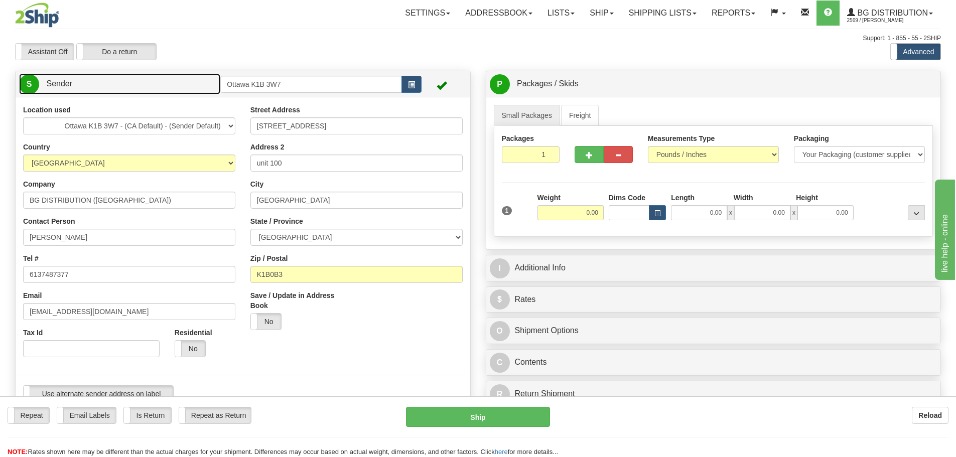
click at [175, 88] on link "S Sender" at bounding box center [119, 84] width 201 height 21
